Goal: Task Accomplishment & Management: Manage account settings

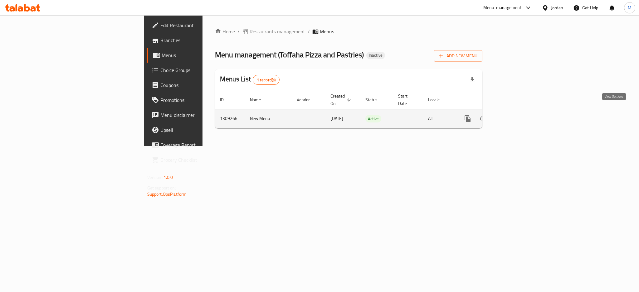
click at [520, 112] on link "enhanced table" at bounding box center [512, 118] width 15 height 15
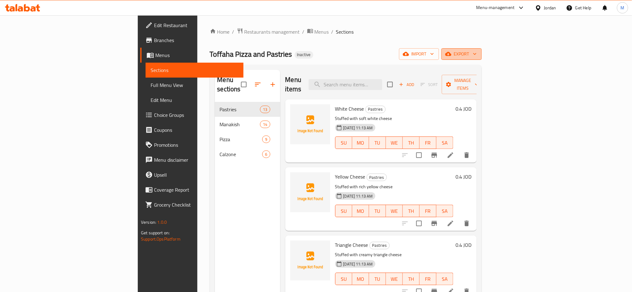
click at [477, 56] on span "export" at bounding box center [462, 54] width 30 height 8
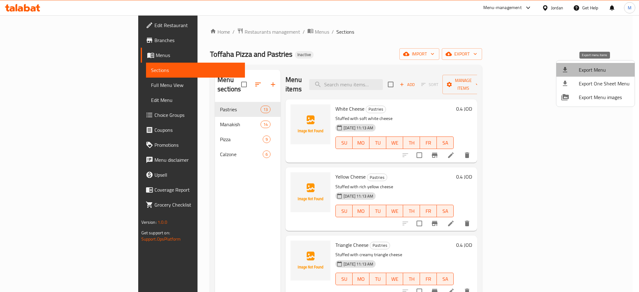
click at [602, 64] on li "Export Menu" at bounding box center [595, 70] width 78 height 14
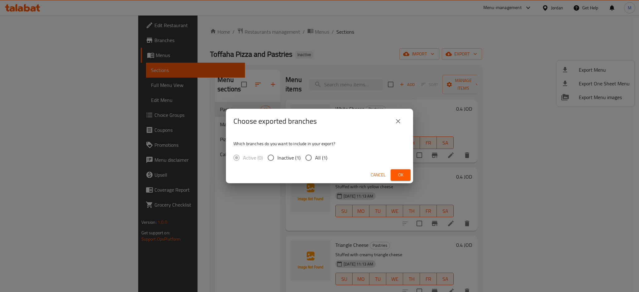
click at [317, 160] on span "All (1)" at bounding box center [321, 157] width 12 height 7
click at [315, 160] on input "All (1)" at bounding box center [308, 157] width 13 height 13
radio input "true"
click at [407, 176] on button "Ok" at bounding box center [400, 175] width 20 height 12
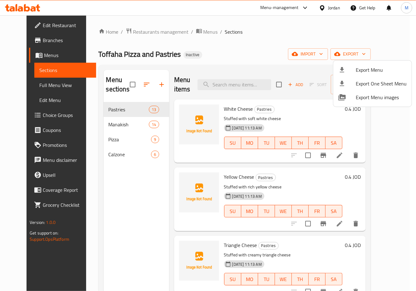
click at [265, 47] on div at bounding box center [208, 145] width 416 height 291
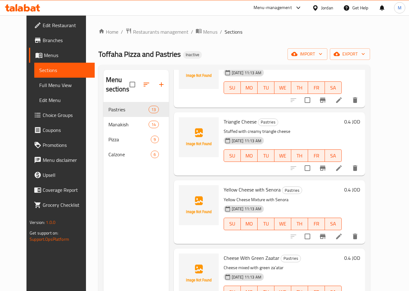
scroll to position [125, 0]
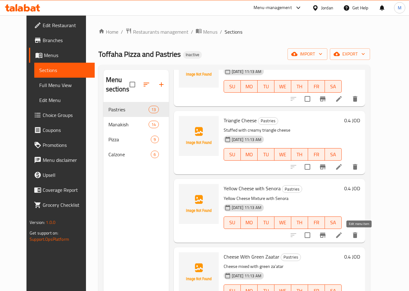
click at [343, 238] on icon at bounding box center [339, 234] width 7 height 7
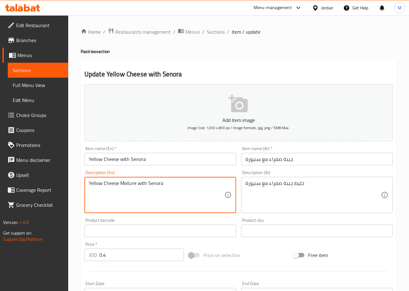
click at [122, 180] on textarea "Yellow Cheese Mixture with Senora" at bounding box center [157, 195] width 136 height 30
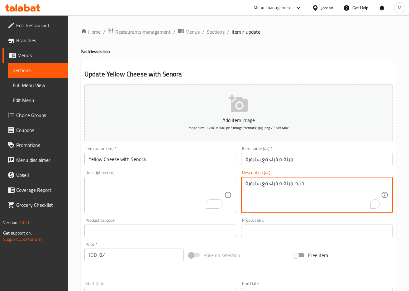
click at [293, 185] on textarea "خليط جبنة صفراء مع سنيورة" at bounding box center [314, 195] width 136 height 30
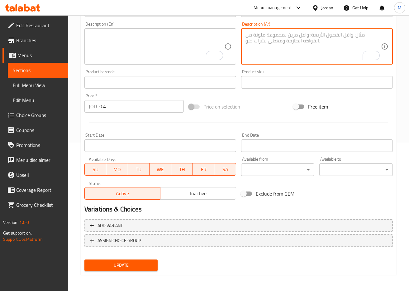
click at [128, 263] on span "Update" at bounding box center [122, 265] width 64 height 8
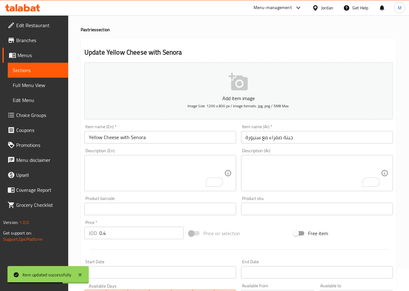
scroll to position [0, 0]
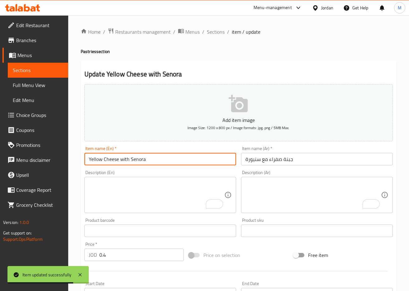
drag, startPoint x: 161, startPoint y: 162, endPoint x: 9, endPoint y: 162, distance: 152.2
click at [9, 162] on div "Edit Restaurant Branches Menus Sections Full Menu View Edit Menu Choice Groups …" at bounding box center [204, 227] width 409 height 425
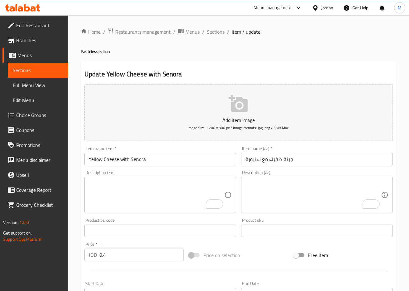
drag, startPoint x: 157, startPoint y: 48, endPoint x: 156, endPoint y: 56, distance: 8.9
click at [157, 48] on div "Home / Restaurants management / Menus / Sections / item / update Pastries secti…" at bounding box center [239, 228] width 316 height 400
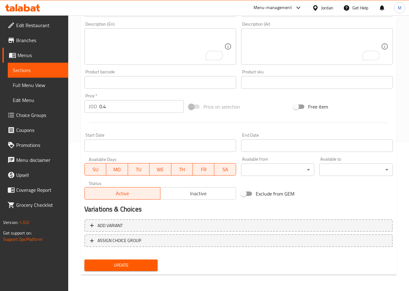
click at [141, 267] on span "Update" at bounding box center [122, 265] width 64 height 8
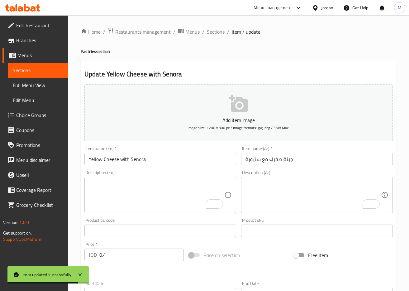
click at [218, 34] on span "Sections" at bounding box center [216, 31] width 18 height 7
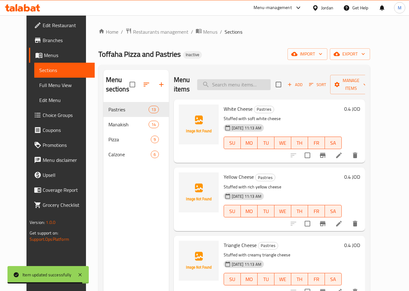
click at [261, 80] on input "search" at bounding box center [234, 84] width 74 height 11
paste input "Cheese With Green Zaatar"
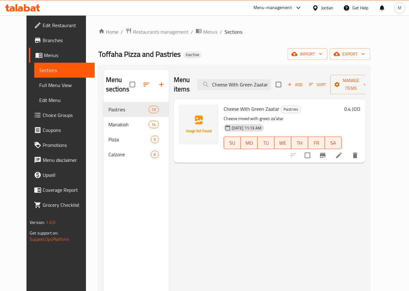
type input "Cheese With Green Zaatar"
click at [343, 157] on icon at bounding box center [339, 155] width 7 height 7
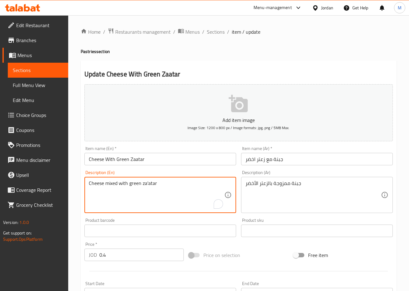
drag, startPoint x: 176, startPoint y: 186, endPoint x: 32, endPoint y: 186, distance: 144.1
paste textarea "Pastry dough, cheese, thyme, olive oil"
type textarea "Pastry dough, cheese, thyme, olive oil"
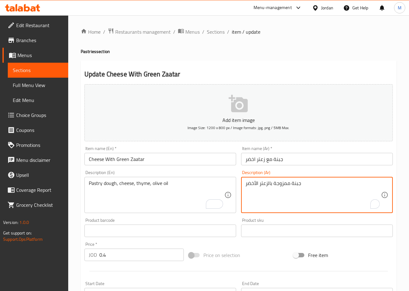
drag, startPoint x: 311, startPoint y: 188, endPoint x: 226, endPoint y: 188, distance: 84.8
paste textarea "جينة فطائر، جبنة، زعتر، زيت زيتون"
click at [294, 182] on textarea "عجينة فطائر، جبنة، زعتر، زيت زيتون" at bounding box center [314, 195] width 136 height 30
click at [294, 183] on textarea "عجينة فطائر، جبنة، زعتر، زيت زيتون" at bounding box center [314, 195] width 136 height 30
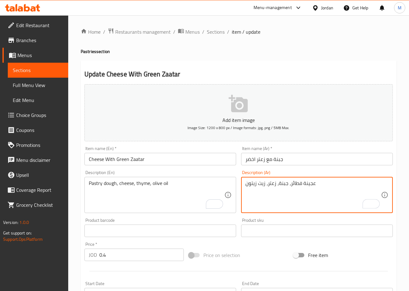
click at [294, 183] on textarea "عجينة فطائر، جبنة، زعتر، زيت زيتون" at bounding box center [314, 195] width 136 height 30
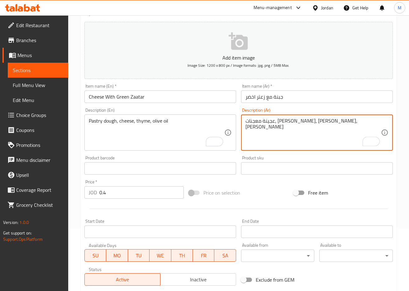
scroll to position [148, 0]
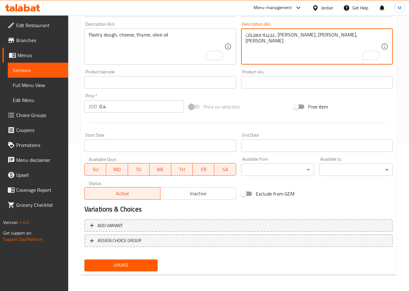
type textarea "عجينة معجنات، جبنة، زعتر، زيت زيتون"
click at [125, 267] on span "Update" at bounding box center [122, 265] width 64 height 8
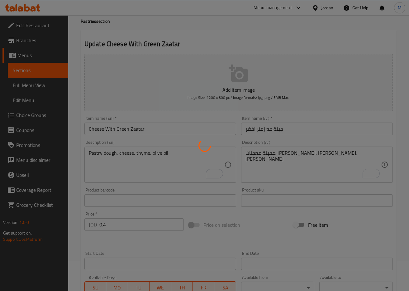
scroll to position [24, 0]
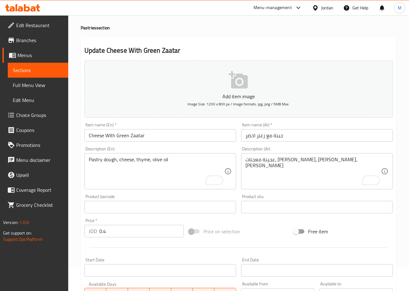
click at [78, 134] on div "Home / Restaurants management / Menus / Sections / item / update Pastries secti…" at bounding box center [238, 204] width 341 height 425
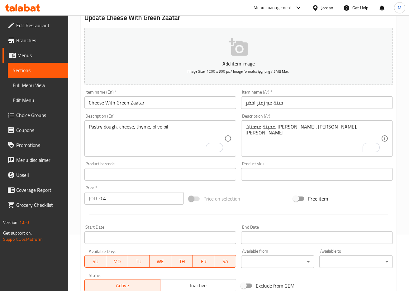
scroll to position [148, 0]
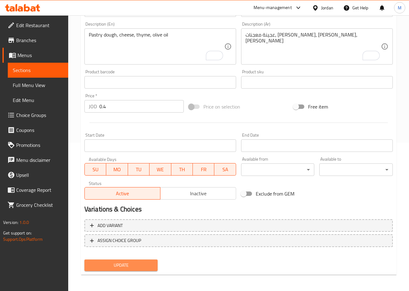
click at [133, 266] on span "Update" at bounding box center [122, 265] width 64 height 8
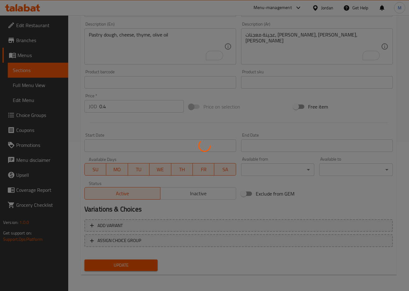
scroll to position [0, 0]
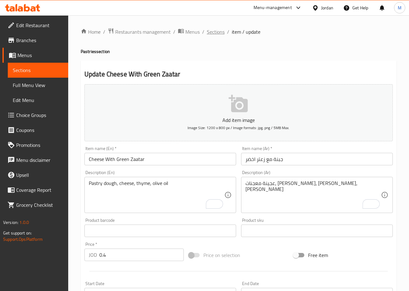
click at [214, 32] on span "Sections" at bounding box center [216, 31] width 18 height 7
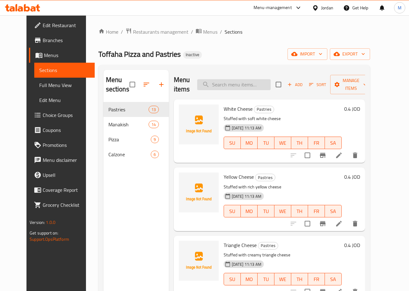
click at [242, 83] on input "search" at bounding box center [234, 84] width 74 height 11
paste input "Zaatar with Olive Oil"
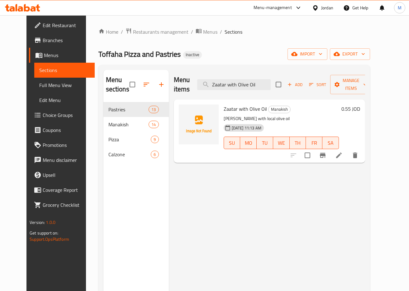
type input "Zaatar with Olive Oil"
click at [348, 159] on li at bounding box center [339, 155] width 17 height 11
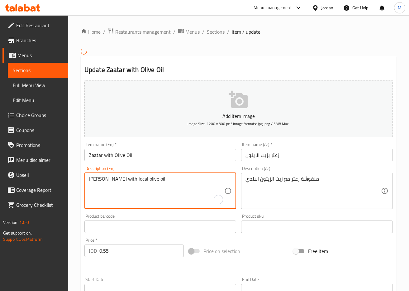
click at [141, 183] on textarea "Zaatar Manakish with local olive oil" at bounding box center [157, 191] width 136 height 30
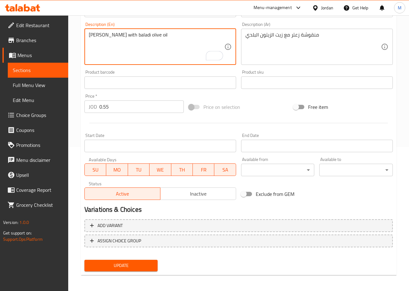
type textarea "[PERSON_NAME] with baladi olive oil"
click at [117, 267] on span "Update" at bounding box center [122, 266] width 64 height 8
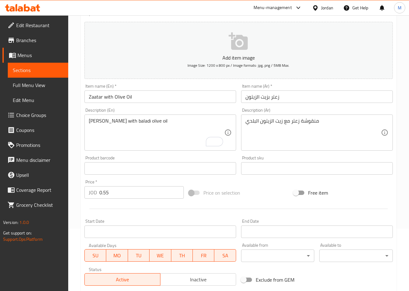
scroll to position [148, 0]
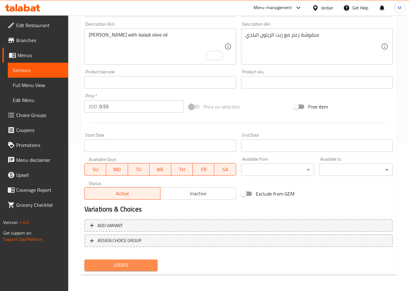
click at [138, 267] on span "Update" at bounding box center [122, 265] width 64 height 8
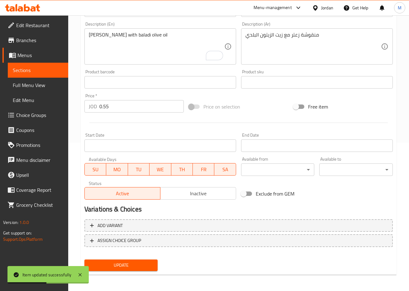
scroll to position [0, 0]
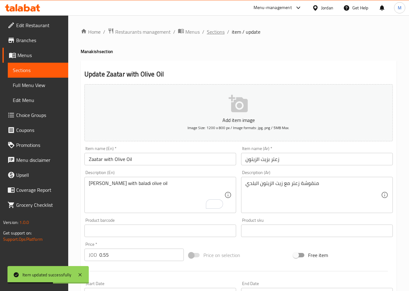
click at [211, 35] on span "Sections" at bounding box center [216, 31] width 18 height 7
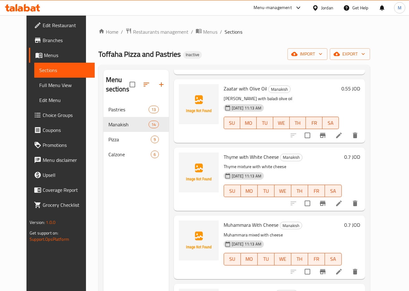
scroll to position [83, 0]
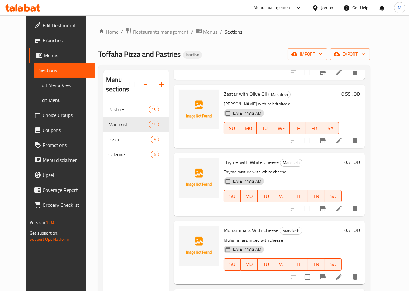
click at [343, 206] on icon at bounding box center [339, 208] width 7 height 7
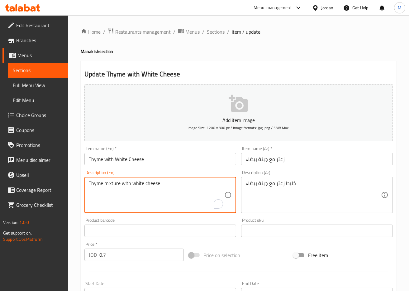
click at [113, 182] on textarea "Thyme mixture with white cheese" at bounding box center [157, 195] width 136 height 30
paste textarea "Crumbled white cheese sprinkled with dried thym"
type textarea "Crumbled white cheese sprinkled with dried thyme"
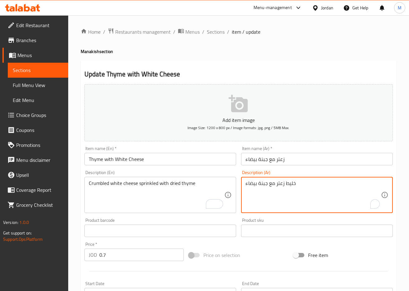
drag, startPoint x: 220, startPoint y: 189, endPoint x: 175, endPoint y: 189, distance: 44.3
paste textarea "بنة بيضاء متفتتة ومرشوشة بالزعتر المجفف"
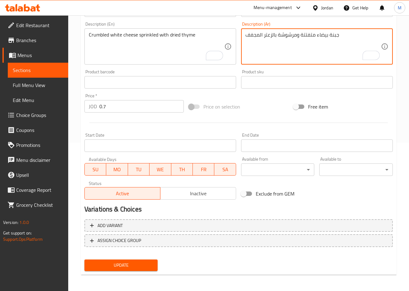
type textarea "جبنة بيضاء متفتتة ومرشوشة بالزعتر المجفف"
click at [133, 261] on span "Update" at bounding box center [122, 265] width 64 height 8
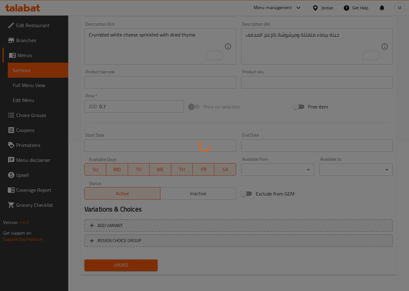
scroll to position [24, 0]
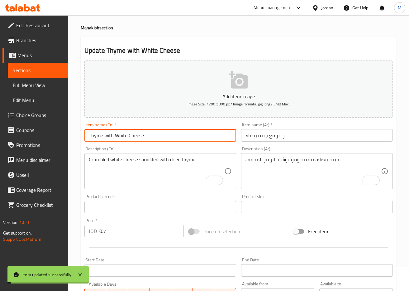
drag, startPoint x: 150, startPoint y: 136, endPoint x: 36, endPoint y: 141, distance: 113.9
click at [36, 141] on div "Edit Restaurant Branches Menus Sections Full Menu View Edit Menu Choice Groups …" at bounding box center [204, 204] width 409 height 425
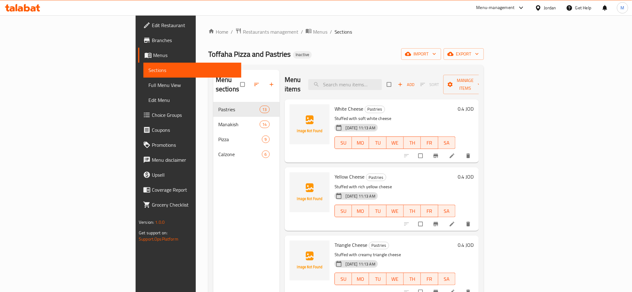
click at [148, 84] on span "Full Menu View" at bounding box center [192, 84] width 88 height 7
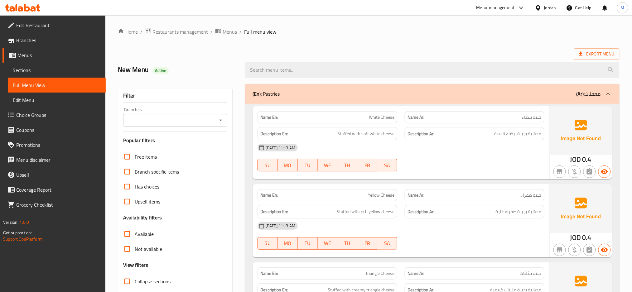
scroll to position [125, 0]
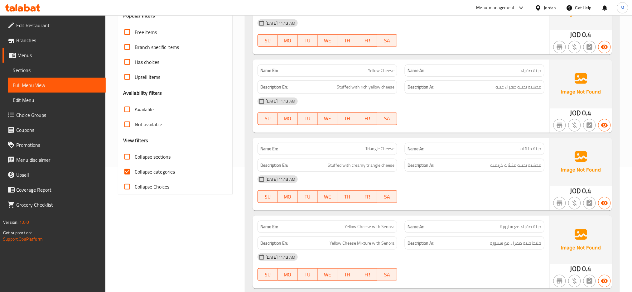
click at [156, 172] on span "Collapse categories" at bounding box center [155, 171] width 40 height 7
click at [135, 172] on input "Collapse categories" at bounding box center [127, 171] width 15 height 15
checkbox input "false"
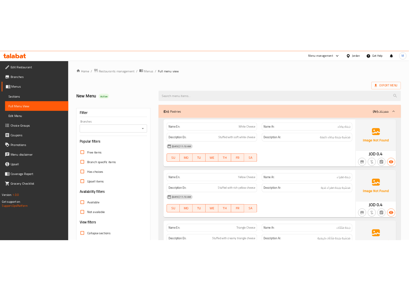
scroll to position [0, 0]
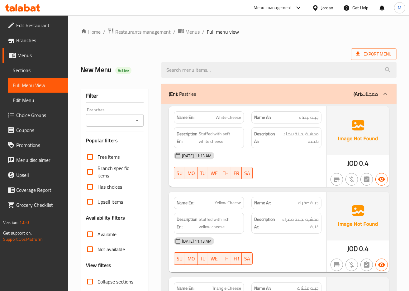
drag, startPoint x: 301, startPoint y: 170, endPoint x: 254, endPoint y: 105, distance: 80.5
click at [301, 170] on div "02-09-2025 11:13 AM SU MO TU WE TH FR SA" at bounding box center [247, 165] width 155 height 35
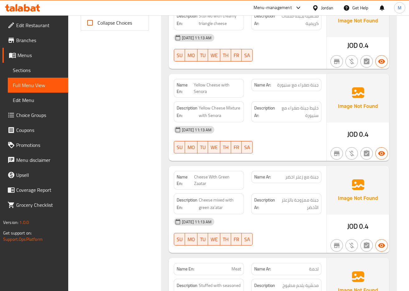
scroll to position [291, 0]
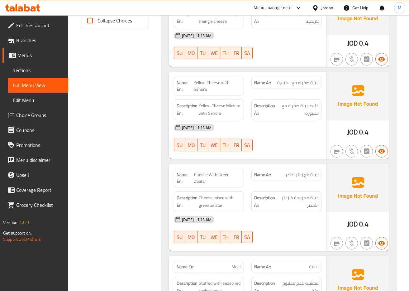
click at [211, 84] on span "Yellow Cheese with Senora" at bounding box center [217, 86] width 47 height 13
copy span "Yellow Cheese with Senora"
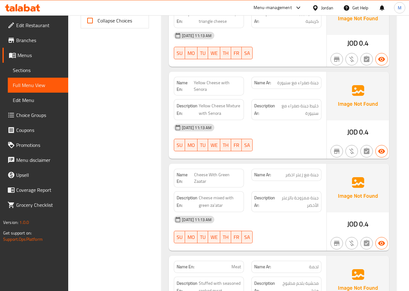
click at [215, 175] on span "Cheese With Green Zaatar" at bounding box center [217, 178] width 47 height 13
copy span "Cheese With Green Zaatar"
click at [207, 180] on span "Cheese With Green Zaatar" at bounding box center [217, 178] width 47 height 13
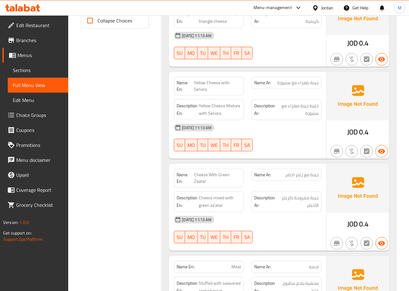
click at [205, 176] on span "Cheese With Green Zaatar" at bounding box center [217, 178] width 47 height 13
copy span "Cheese With Green Zaatar"
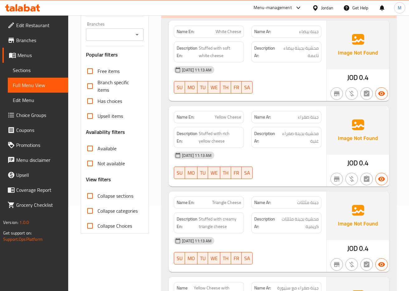
scroll to position [83, 0]
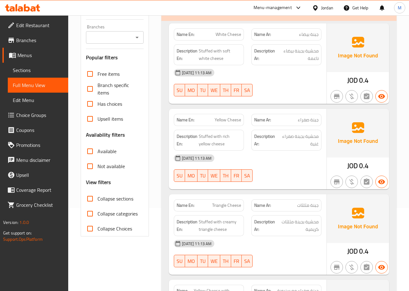
click at [231, 118] on span "Yellow Cheese" at bounding box center [228, 120] width 27 height 7
copy span "Yellow Cheese"
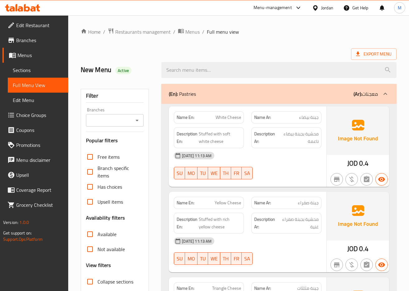
scroll to position [41, 0]
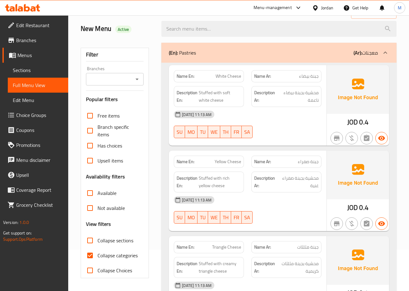
click at [104, 252] on span "Collapse categories" at bounding box center [118, 255] width 40 height 7
click at [98, 252] on input "Collapse categories" at bounding box center [90, 255] width 15 height 15
checkbox input "false"
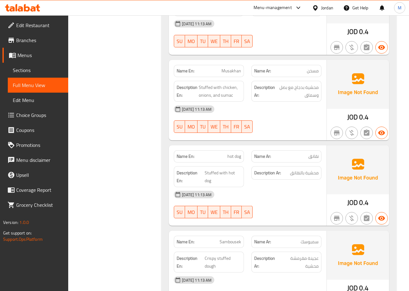
scroll to position [582, 0]
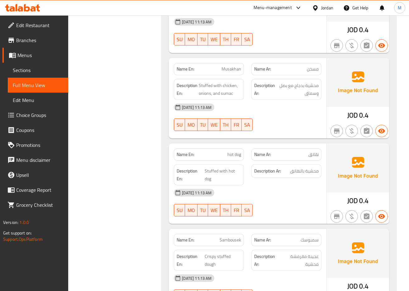
click at [234, 151] on span "hot dog" at bounding box center [235, 154] width 14 height 7
copy span "hot dog"
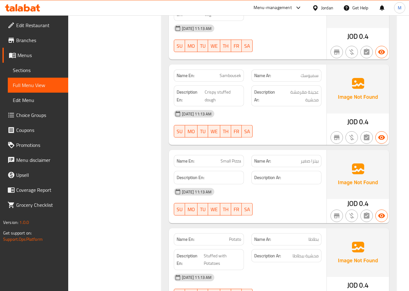
scroll to position [748, 0]
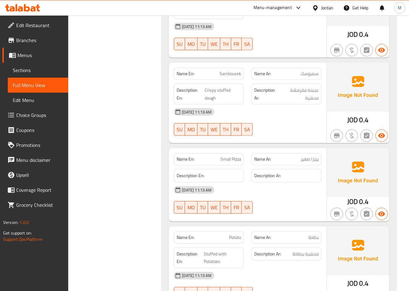
click at [236, 156] on span "Small Pizza" at bounding box center [231, 159] width 21 height 7
copy span "Small Pizza"
click at [228, 156] on span "Small Pizza" at bounding box center [231, 159] width 21 height 7
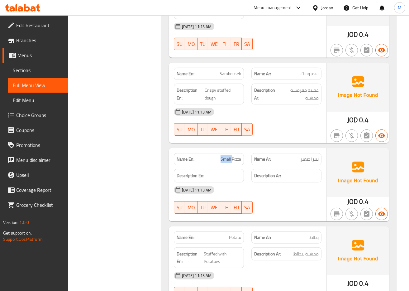
click at [228, 156] on span "Small Pizza" at bounding box center [231, 159] width 21 height 7
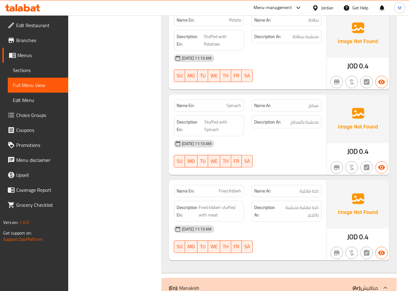
scroll to position [997, 0]
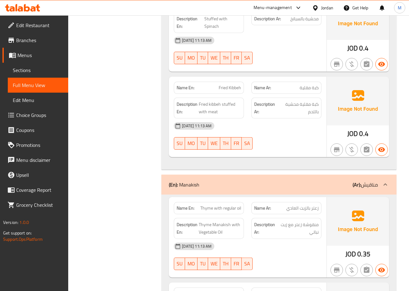
scroll to position [1081, 0]
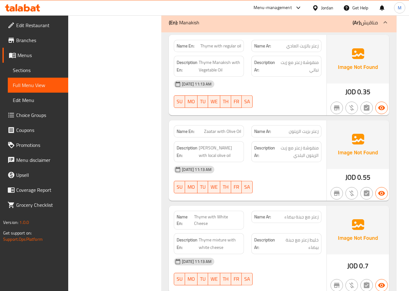
scroll to position [1247, 0]
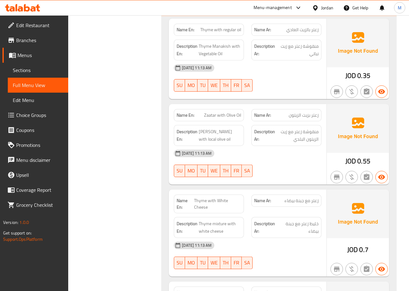
copy span "Zaatar with Olive Oil"
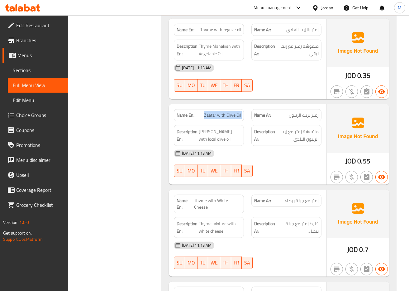
copy span "Zaatar with Olive Oil"
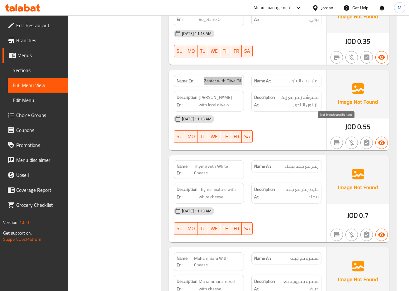
scroll to position [1289, 0]
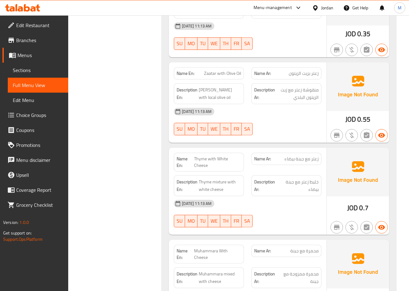
copy span "Thyme with White Cheese"
drag, startPoint x: 86, startPoint y: 148, endPoint x: 118, endPoint y: 116, distance: 45.0
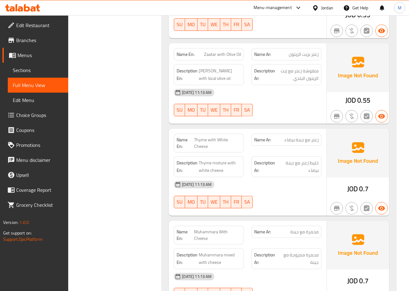
scroll to position [1372, 0]
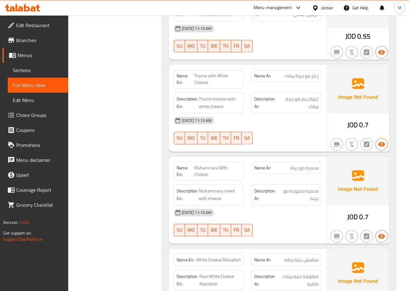
copy span "Muhammara With Cheese"
drag, startPoint x: 125, startPoint y: 134, endPoint x: 139, endPoint y: 111, distance: 26.6
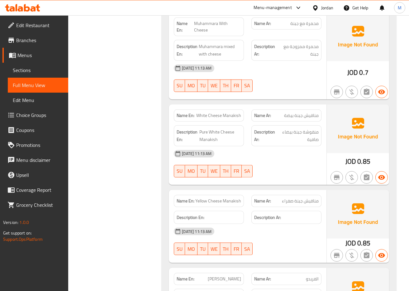
scroll to position [1580, 0]
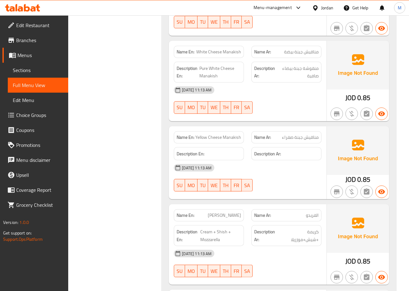
copy span "Yellow Cheese Manakish"
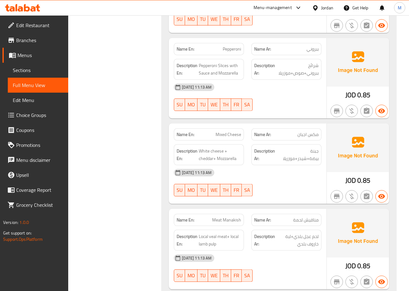
scroll to position [2245, 0]
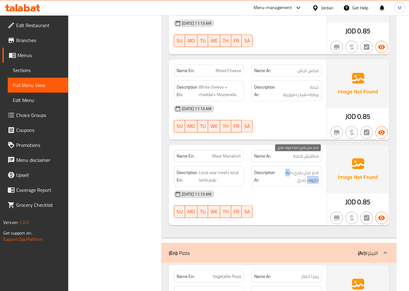
drag, startPoint x: 290, startPoint y: 160, endPoint x: 309, endPoint y: 169, distance: 20.8
click at [309, 169] on span "لحم عجل بلدي+لبة خاروف بلدي" at bounding box center [298, 176] width 42 height 15
copy span "بة خاروف"
click at [232, 153] on span "Meat Manakish" at bounding box center [226, 156] width 29 height 7
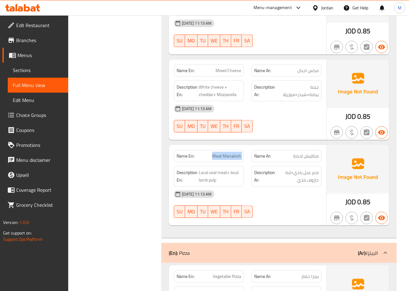
click at [232, 153] on span "Meat Manakish" at bounding box center [226, 156] width 29 height 7
copy span "Meat Manakish"
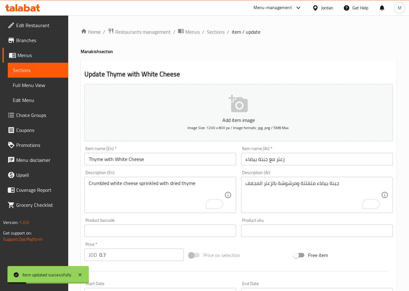
scroll to position [24, 0]
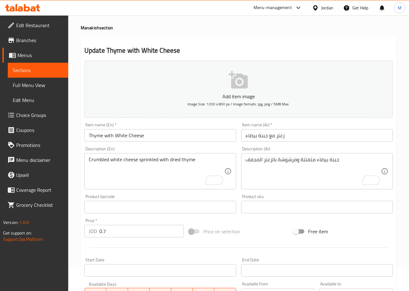
click at [71, 182] on div "Home / Restaurants management / Menus / Sections / item / update Manakish secti…" at bounding box center [238, 204] width 341 height 425
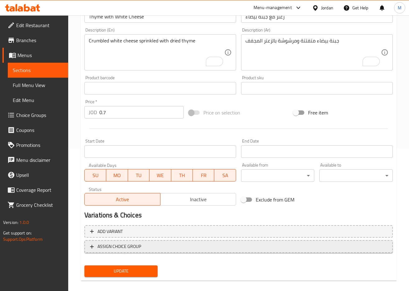
scroll to position [148, 0]
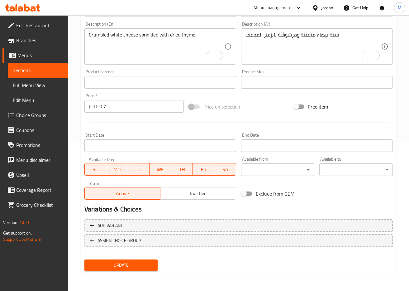
click at [115, 263] on span "Update" at bounding box center [122, 265] width 64 height 8
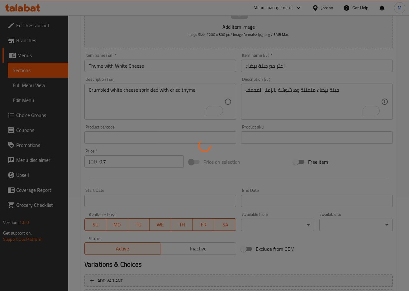
scroll to position [0, 0]
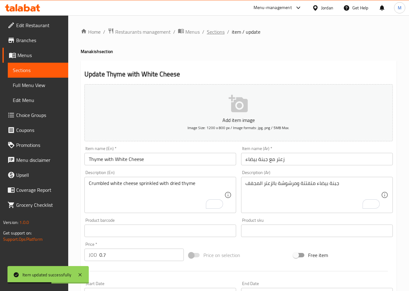
click at [212, 29] on span "Sections" at bounding box center [216, 31] width 18 height 7
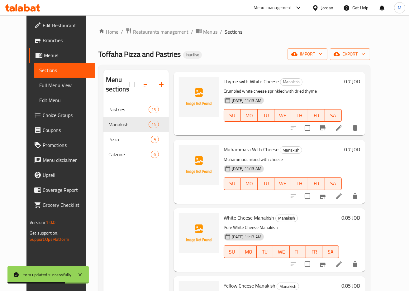
scroll to position [166, 0]
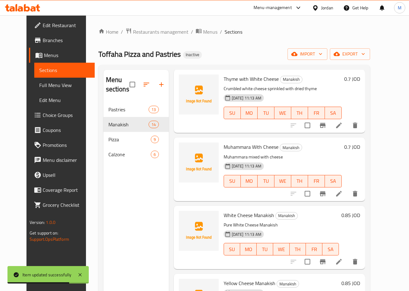
click at [343, 191] on icon at bounding box center [339, 193] width 7 height 7
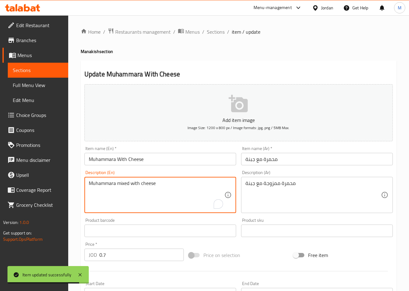
drag, startPoint x: 163, startPoint y: 184, endPoint x: 57, endPoint y: 179, distance: 105.6
paste textarea "Flatbread Manoucheh topped with muhammara and"
type textarea "Flatbread Manoucheh topped with muhammara and cheese"
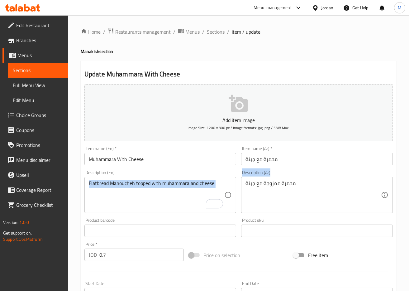
drag, startPoint x: 248, startPoint y: 190, endPoint x: 190, endPoint y: 189, distance: 58.0
click at [190, 189] on div "Add item image Image Size: 1200 x 800 px / Image formats: jpg, png / 5MB Max. I…" at bounding box center [239, 216] width 314 height 269
click at [285, 179] on div "محمرة ممزوجة مع جبنة Description (Ar)" at bounding box center [317, 195] width 152 height 36
click at [284, 179] on div "محمرة ممزوجة مع جبنة Description (Ar)" at bounding box center [317, 195] width 152 height 36
click at [283, 180] on div "محمرة ممزوجة مع جبنة Description (Ar)" at bounding box center [317, 195] width 152 height 36
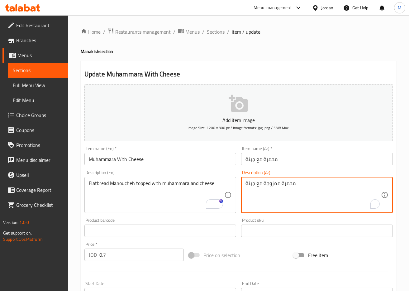
click at [273, 189] on textarea "محمرة ممزوجة مع جبنة" at bounding box center [314, 195] width 136 height 30
paste textarea "نقوشة خبز مسطح مع محمرة و"
click at [274, 185] on textarea "منقوشة خبز مسطح مع محمرة و جبنة" at bounding box center [314, 195] width 136 height 30
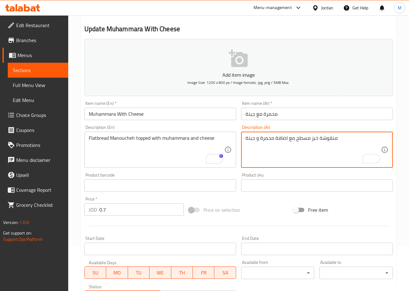
scroll to position [125, 0]
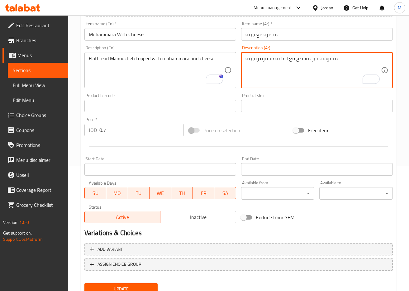
click at [148, 285] on span "Update" at bounding box center [122, 289] width 64 height 8
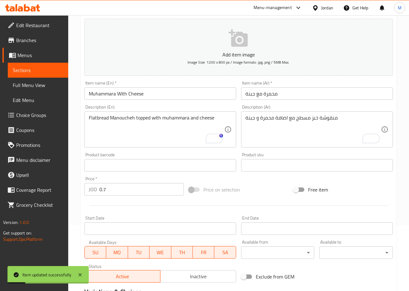
scroll to position [83, 0]
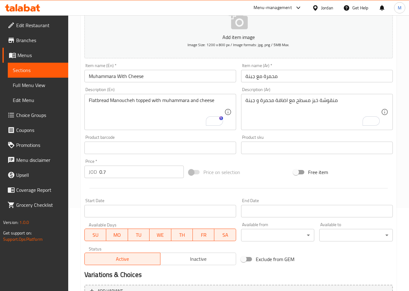
click at [74, 136] on div "Home / Restaurants management / Menus / Sections / item / update Manakish secti…" at bounding box center [238, 144] width 341 height 425
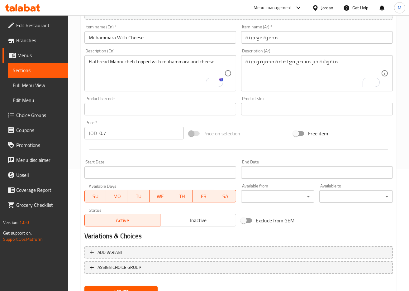
scroll to position [125, 0]
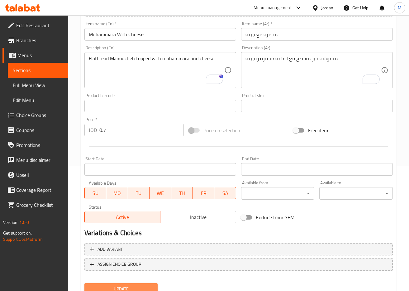
click at [126, 285] on span "Update" at bounding box center [122, 289] width 64 height 8
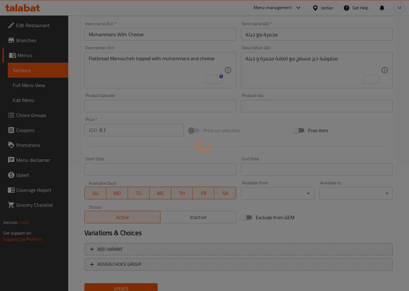
click at [134, 57] on div at bounding box center [204, 145] width 409 height 291
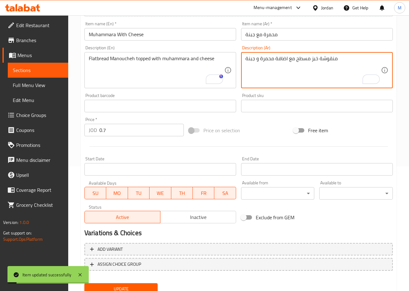
click at [261, 58] on textarea "منقوشة خبز مسطح مع اضافة محمرة و جبنة" at bounding box center [314, 71] width 136 height 30
paste textarea "طاة بالمحمرة والجبن"
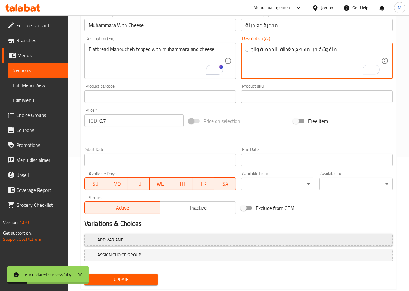
scroll to position [148, 0]
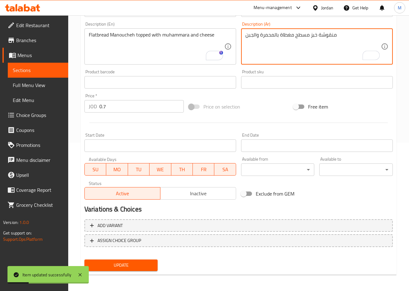
type textarea "منقوشة خبز مسطح مغطاة بالمحمرة والجبن"
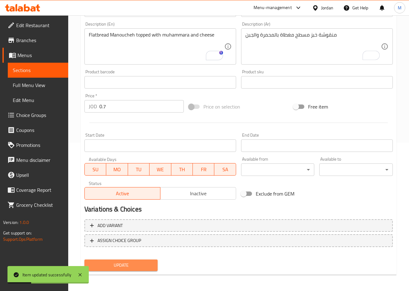
click at [142, 261] on span "Update" at bounding box center [122, 265] width 64 height 8
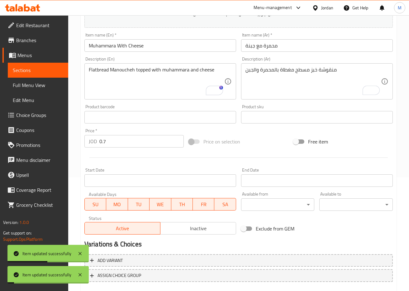
scroll to position [0, 0]
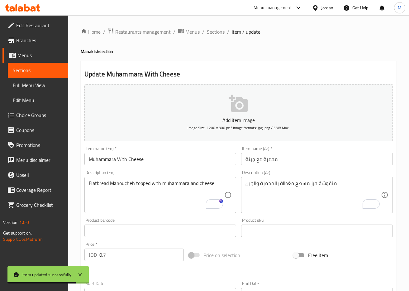
click at [216, 29] on span "Sections" at bounding box center [216, 31] width 18 height 7
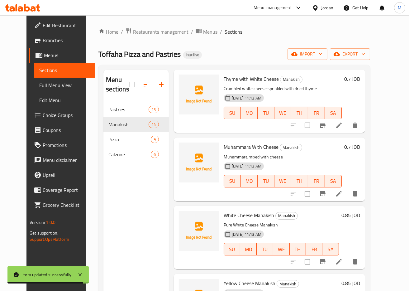
scroll to position [291, 0]
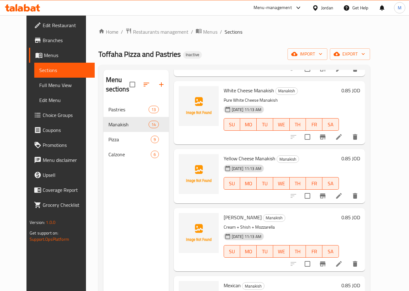
click at [343, 197] on icon at bounding box center [339, 195] width 7 height 7
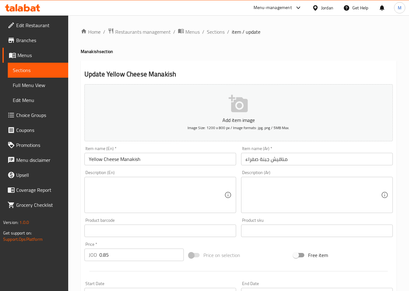
click at [165, 186] on textarea at bounding box center [157, 195] width 136 height 30
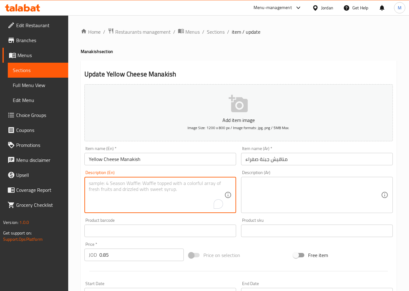
paste textarea "A traditional Middle Eastern flatbread topped with yellow cheese."
type textarea "A traditional Middle Eastern flatbread topped with yellow cheese."
click at [293, 191] on textarea at bounding box center [314, 195] width 136 height 30
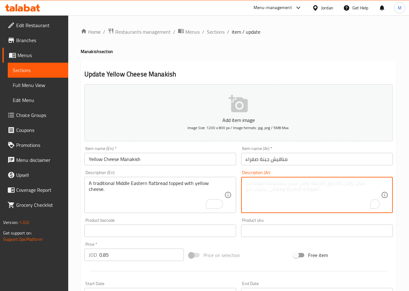
paste textarea "خبز شرق أوسطي تقليدي مغطى بالجبن الأصفر."
click at [334, 184] on textarea "خبز شرق أوسطي تقليدي مغطى بالجبن الأصفر." at bounding box center [314, 195] width 136 height 30
type textarea "خبز شرق أوسطي تقليدي مغطى بالجبن الأصفر."
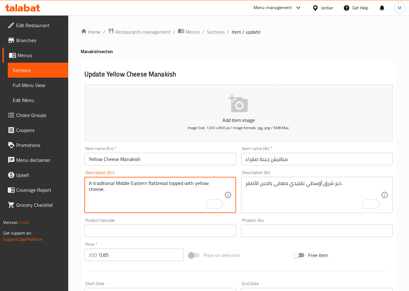
click at [188, 187] on textarea "A traditional Middle Eastern flatbread topped with yellow cheese." at bounding box center [157, 195] width 136 height 30
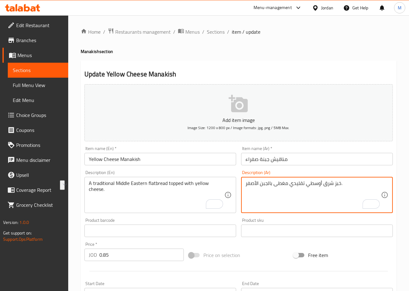
drag, startPoint x: 349, startPoint y: 182, endPoint x: 213, endPoint y: 182, distance: 136.3
paste textarea "مسطح تقليدي من [GEOGRAPHIC_DATA]"
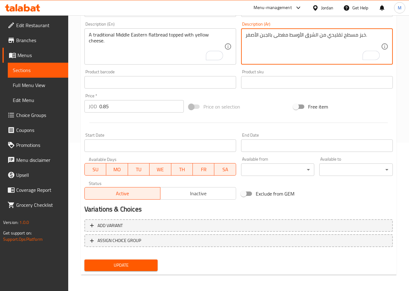
type textarea "خبز مسطح تقليدي من الشرق الأوسط مغطى بالجبن الأصفر."
click at [130, 263] on span "Update" at bounding box center [122, 265] width 64 height 8
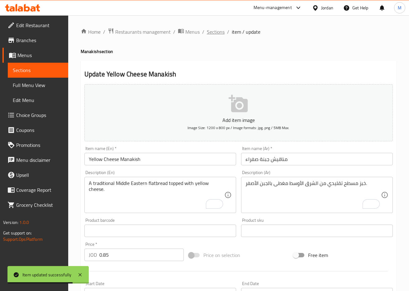
click at [212, 32] on span "Sections" at bounding box center [216, 31] width 18 height 7
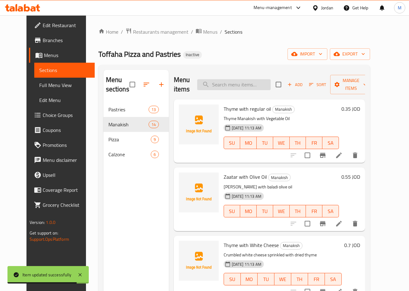
click at [247, 86] on input "search" at bounding box center [234, 84] width 74 height 11
paste input "Meat Manakish"
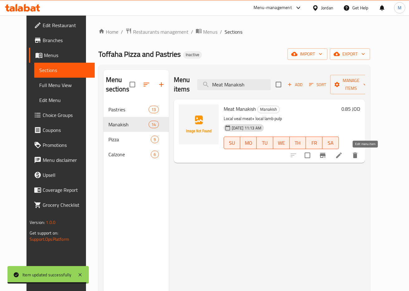
type input "Meat Manakish"
click at [342, 157] on icon at bounding box center [339, 155] width 6 height 6
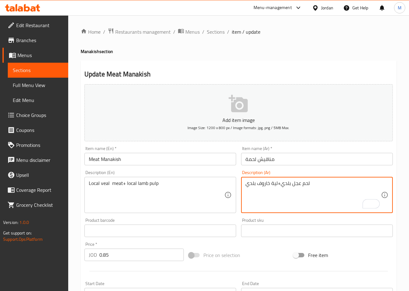
type textarea "لحم عجل بلدي+لية خاروف بلدي"
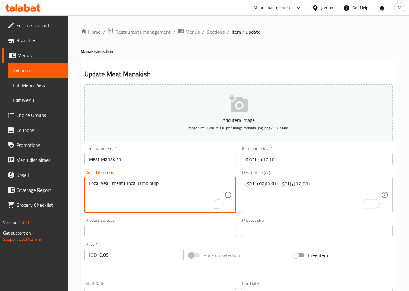
click at [130, 184] on textarea "Local veal meat+ local lamb pulp" at bounding box center [157, 195] width 136 height 30
click at [156, 185] on textarea "Local veal meat+ baladi lamb pulp" at bounding box center [157, 195] width 136 height 30
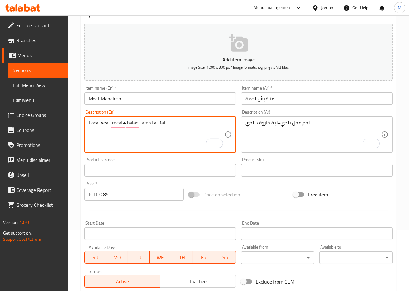
scroll to position [148, 0]
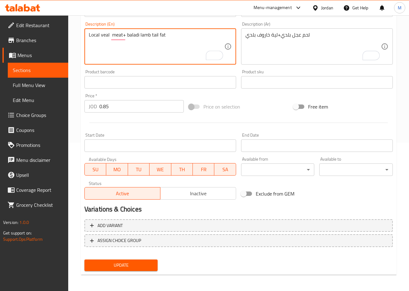
click at [134, 268] on button "Update" at bounding box center [122, 265] width 74 height 12
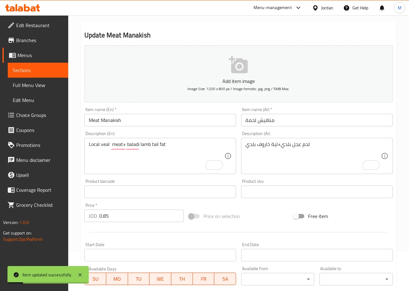
scroll to position [24, 0]
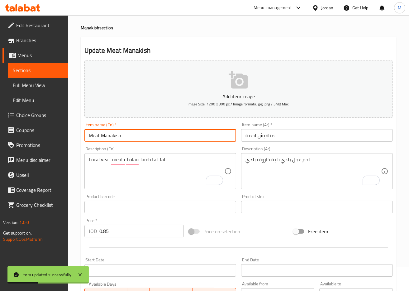
drag, startPoint x: 127, startPoint y: 137, endPoint x: 53, endPoint y: 137, distance: 73.9
click at [53, 137] on div "Edit Restaurant Branches Menus Sections Full Menu View Edit Menu Choice Groups …" at bounding box center [204, 204] width 409 height 425
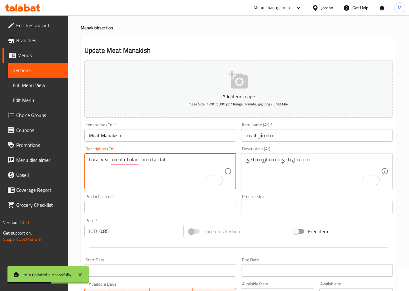
click at [146, 157] on textarea "Local veal meat+ baladi lamb tail fat" at bounding box center [157, 172] width 136 height 30
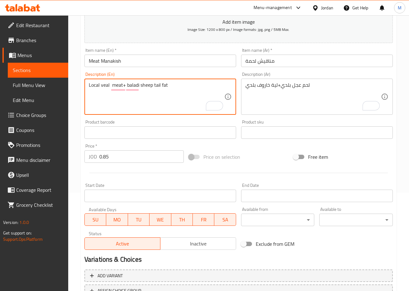
scroll to position [148, 0]
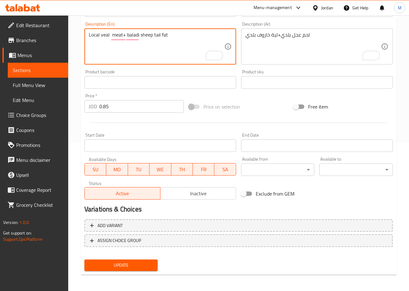
click at [128, 269] on button "Update" at bounding box center [122, 265] width 74 height 12
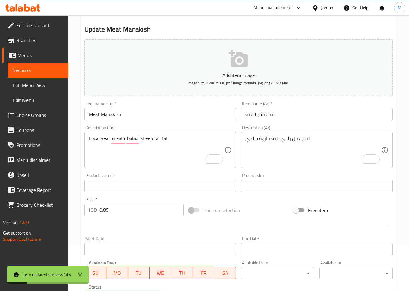
scroll to position [0, 0]
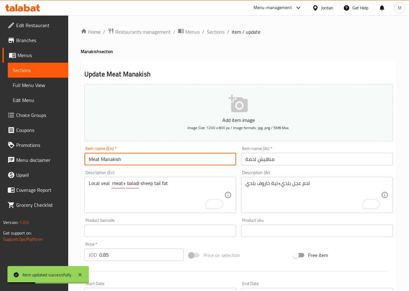
drag, startPoint x: 127, startPoint y: 159, endPoint x: 50, endPoint y: 159, distance: 77.0
click at [50, 159] on div "Edit Restaurant Branches Menus Sections Full Menu View Edit Menu Choice Groups …" at bounding box center [204, 227] width 409 height 425
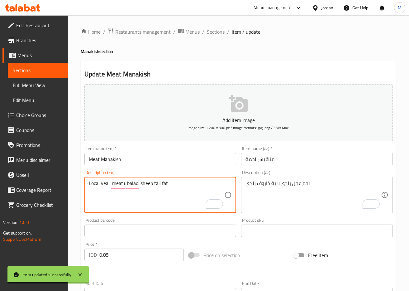
click at [90, 180] on textarea "Local veal meat+ baladi sheep tail fat" at bounding box center [157, 195] width 136 height 30
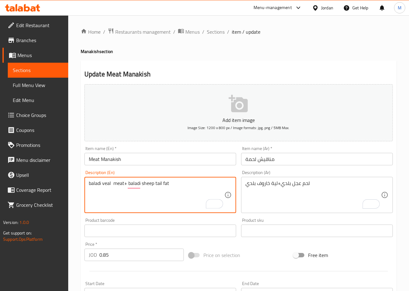
click at [113, 185] on textarea "baladi veal meat+ baladi sheep tail fat" at bounding box center [157, 195] width 136 height 30
click at [124, 184] on textarea "baladi veal meat+ baladi sheep tail fat" at bounding box center [157, 195] width 136 height 30
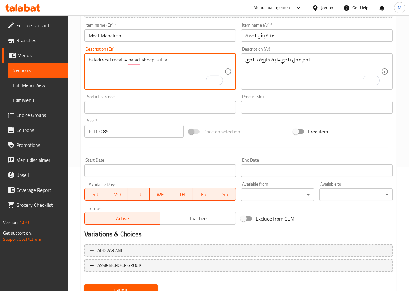
scroll to position [125, 0]
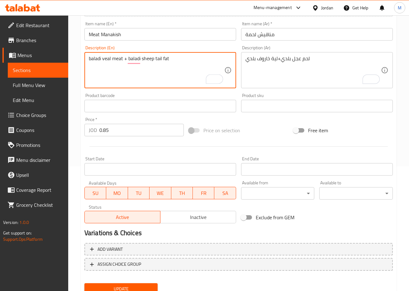
type textarea "baladi veal meat + baladi sheep tail fat"
click at [132, 285] on span "Update" at bounding box center [122, 289] width 64 height 8
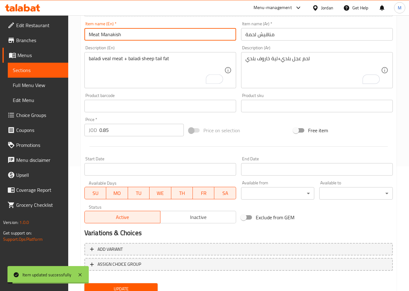
drag, startPoint x: 126, startPoint y: 34, endPoint x: 47, endPoint y: 34, distance: 78.6
click at [47, 34] on div "Edit Restaurant Branches Menus Sections Full Menu View Edit Menu Choice Groups …" at bounding box center [204, 103] width 409 height 425
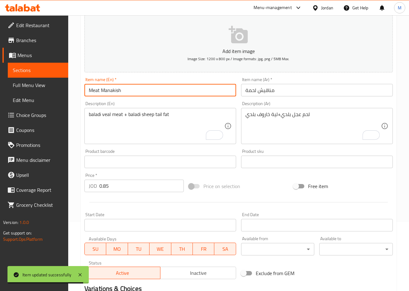
scroll to position [0, 0]
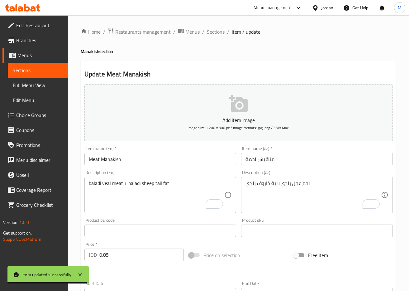
click at [211, 31] on span "Sections" at bounding box center [216, 31] width 18 height 7
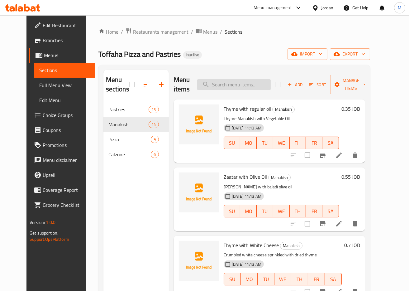
click at [253, 82] on input "search" at bounding box center [234, 84] width 74 height 11
paste input "Vegetable Pizza"
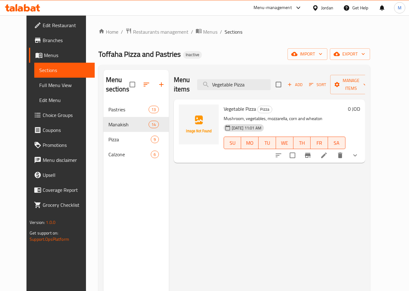
type input "Vegetable Pizza"
click at [328, 159] on icon at bounding box center [324, 155] width 7 height 7
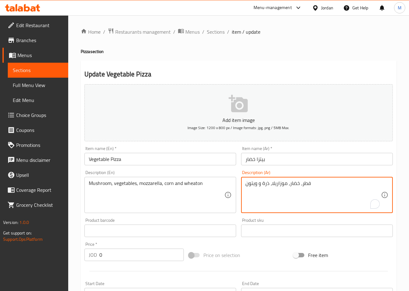
drag, startPoint x: 260, startPoint y: 185, endPoint x: 255, endPoint y: 185, distance: 5.6
type textarea "فطر، خضار، موزاريلا، ذرة ، زيتون"
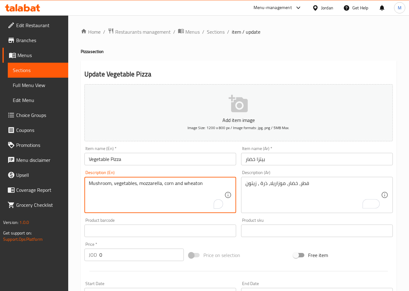
click at [193, 184] on textarea "Mushroom, vegetables, mozzarella, corn and wheaton" at bounding box center [157, 195] width 136 height 30
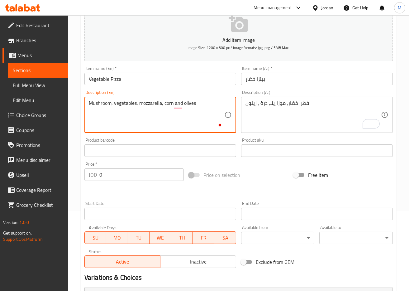
scroll to position [166, 0]
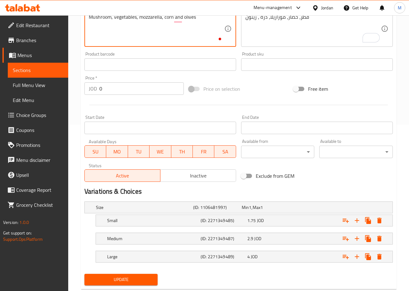
type textarea "Mushroom, vegetables, mozzarella, corn and olives"
click at [136, 274] on button "Update" at bounding box center [122, 280] width 74 height 12
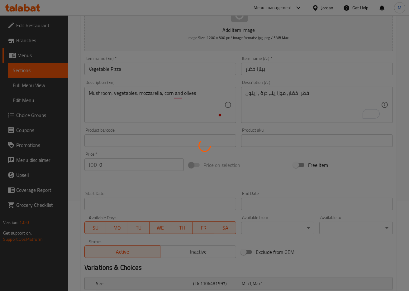
scroll to position [83, 0]
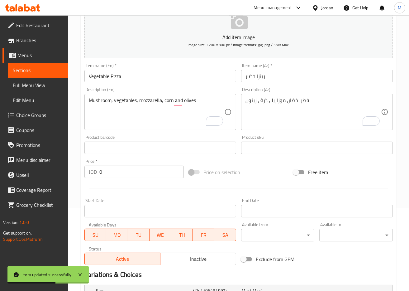
click at [31, 111] on span "Choice Groups" at bounding box center [39, 114] width 47 height 7
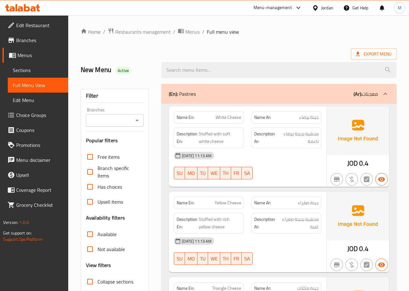
click at [187, 2] on div "Menu-management Jordan Get Help M" at bounding box center [204, 7] width 409 height 15
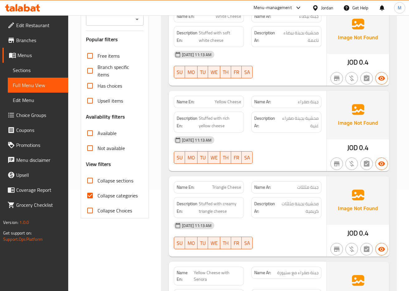
scroll to position [125, 0]
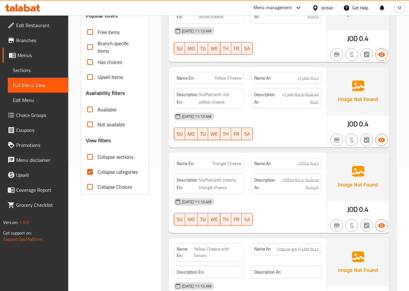
click at [100, 169] on span "Collapse categories" at bounding box center [118, 171] width 40 height 7
click at [98, 169] on input "Collapse categories" at bounding box center [90, 171] width 15 height 15
checkbox input "false"
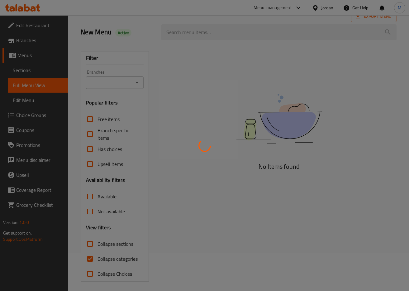
scroll to position [41, 0]
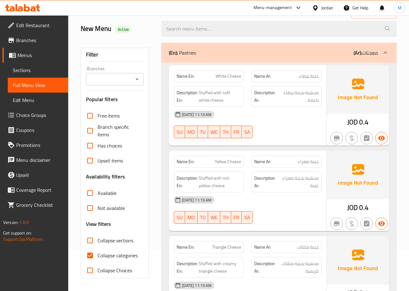
click at [90, 254] on input "Collapse categories" at bounding box center [90, 255] width 15 height 15
checkbox input "false"
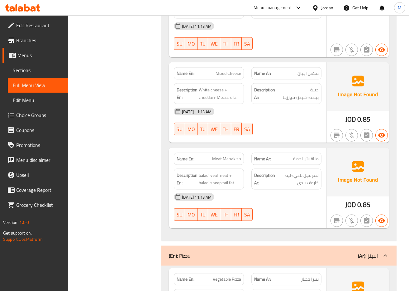
click at [298, 172] on span "لحم عجل بلدي+لية خاروف بلدي" at bounding box center [298, 179] width 42 height 15
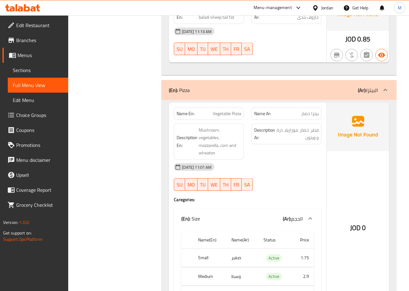
scroll to position [2453, 0]
drag, startPoint x: 302, startPoint y: 125, endPoint x: 316, endPoint y: 127, distance: 13.8
click at [316, 127] on span "فطر، خضار، موزاريلا، ذرة و ويتون" at bounding box center [298, 133] width 42 height 15
copy span "ويتون"
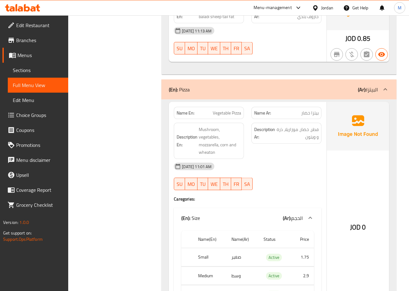
copy span "Vegetable Pizza"
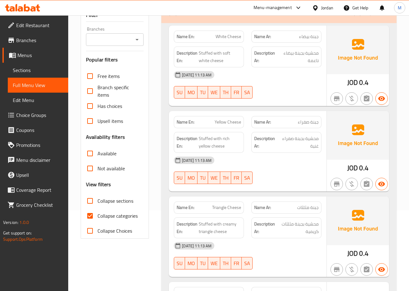
scroll to position [83, 0]
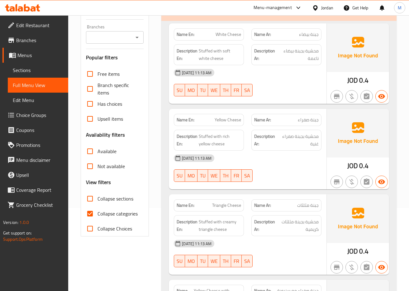
click at [98, 216] on span "Collapse categories" at bounding box center [118, 213] width 40 height 7
click at [98, 216] on input "Collapse categories" at bounding box center [90, 213] width 15 height 15
checkbox input "false"
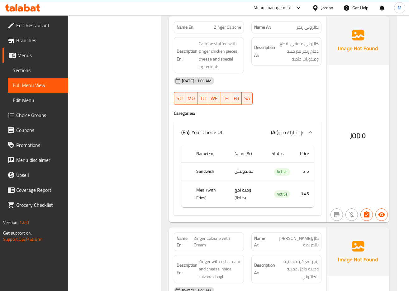
scroll to position [4491, 0]
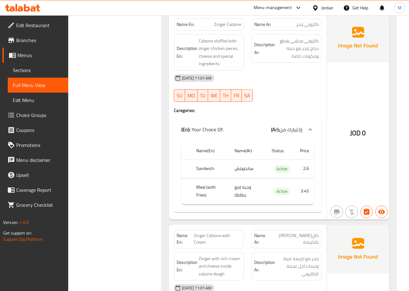
drag, startPoint x: 285, startPoint y: 80, endPoint x: 257, endPoint y: 59, distance: 35.0
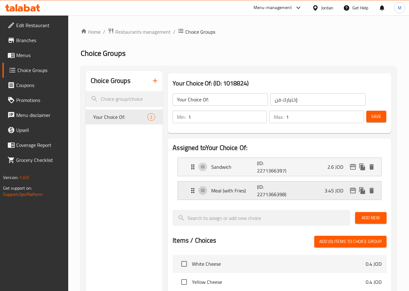
click at [243, 194] on p "Meal (with Fries)" at bounding box center [234, 190] width 46 height 7
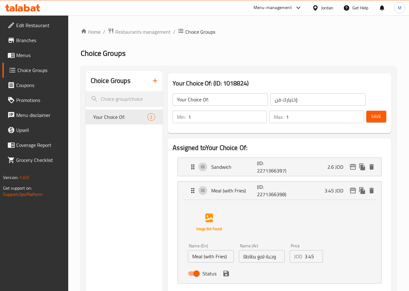
click at [223, 258] on input "Meal (with Fries)" at bounding box center [211, 256] width 46 height 12
click at [227, 271] on icon "save" at bounding box center [227, 274] width 6 height 6
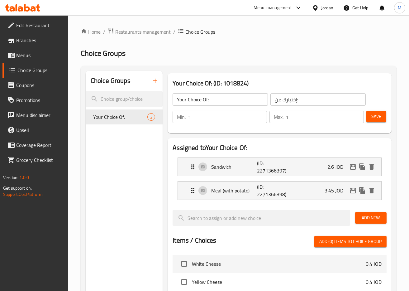
type input "Meal (with potato)"
click at [381, 115] on span "Save" at bounding box center [377, 117] width 10 height 8
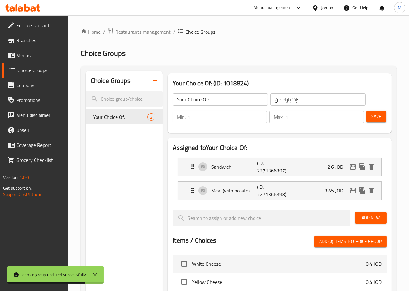
click at [34, 55] on span "Menus" at bounding box center [39, 54] width 47 height 7
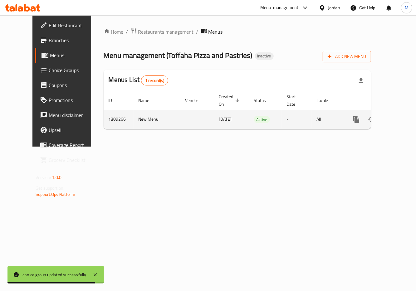
click at [395, 119] on link "enhanced table" at bounding box center [401, 119] width 15 height 15
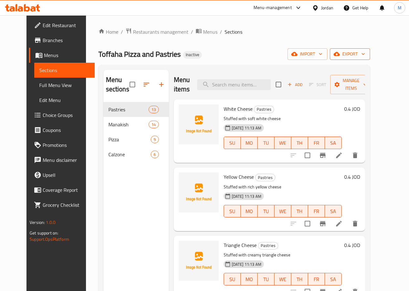
click at [370, 48] on button "export" at bounding box center [350, 54] width 40 height 12
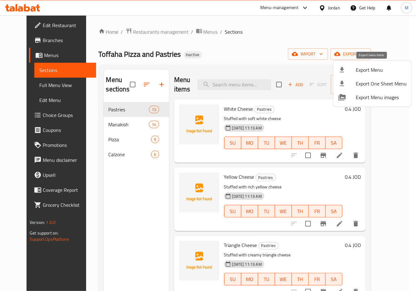
click at [368, 70] on span "Export Menu" at bounding box center [381, 69] width 51 height 7
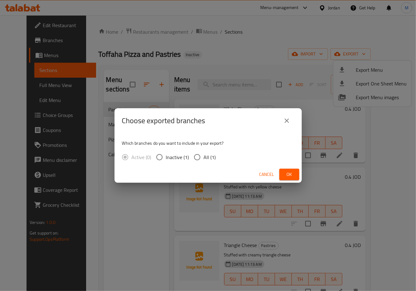
click at [196, 156] on input "All (1)" at bounding box center [197, 157] width 13 height 13
radio input "true"
click at [295, 174] on button "Ok" at bounding box center [289, 175] width 20 height 12
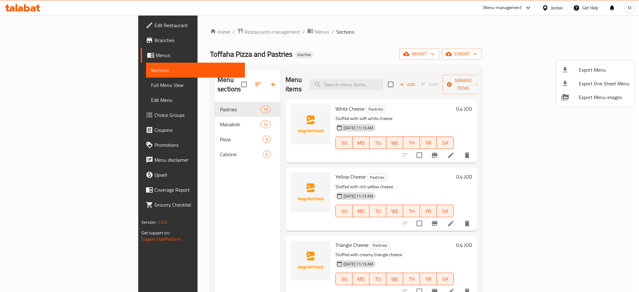
click at [229, 32] on div at bounding box center [319, 146] width 639 height 292
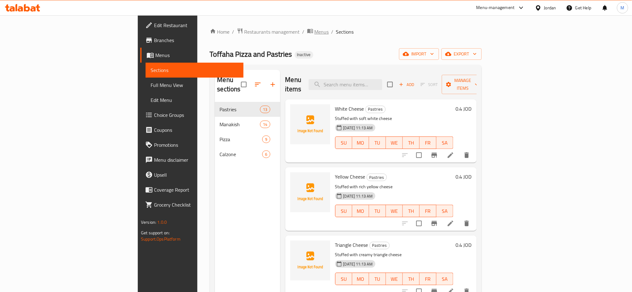
click at [315, 30] on span "Menus" at bounding box center [322, 31] width 14 height 7
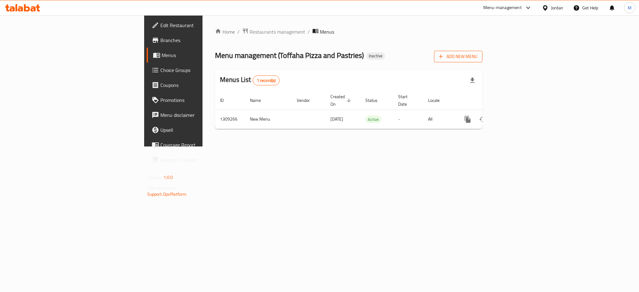
click at [415, 56] on icon "button" at bounding box center [441, 56] width 6 height 6
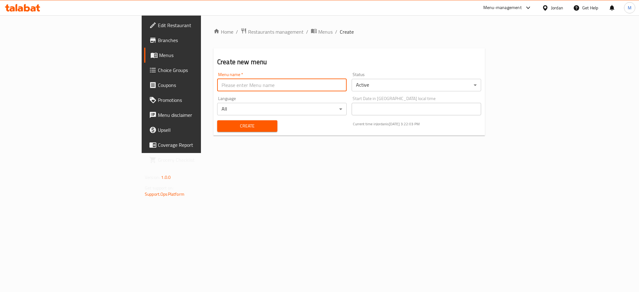
click at [225, 87] on input "text" at bounding box center [281, 85] width 129 height 12
paste input "بيتزا ومعجنات تفاحة"
type input "بيتزا ومعجنات تفاحة"
click at [222, 128] on span "Create" at bounding box center [247, 126] width 50 height 8
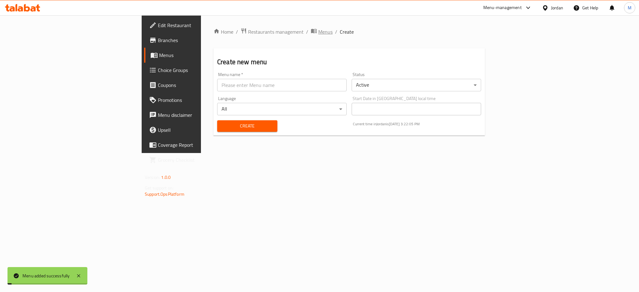
click at [318, 33] on span "Menus" at bounding box center [325, 31] width 14 height 7
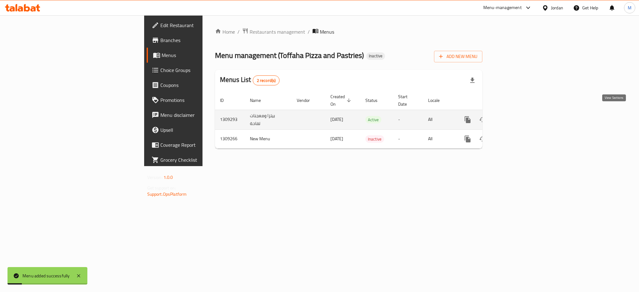
click at [415, 116] on icon "enhanced table" at bounding box center [512, 119] width 7 height 7
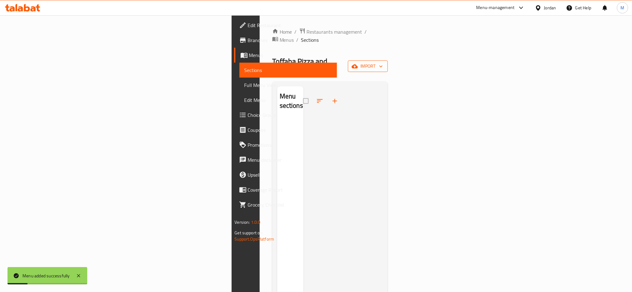
click at [383, 62] on span "import" at bounding box center [368, 66] width 30 height 8
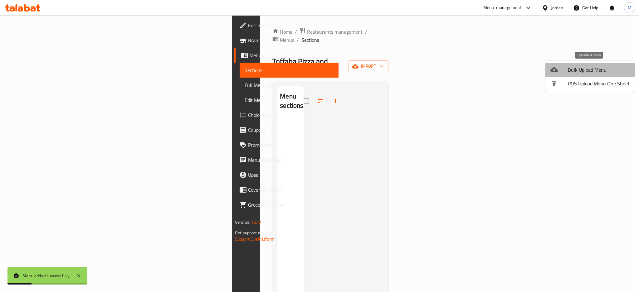
click at [415, 67] on span "Bulk Upload Menu" at bounding box center [599, 69] width 62 height 7
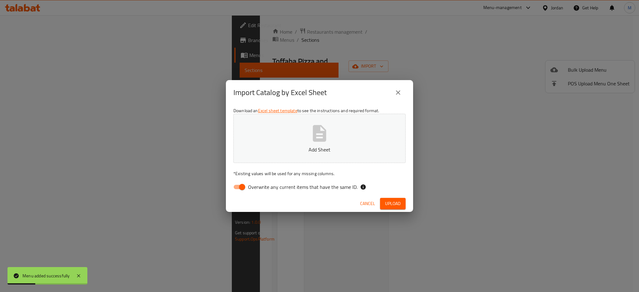
click at [321, 183] on span "Overwrite any current items that have the same ID." at bounding box center [302, 186] width 109 height 7
click at [260, 183] on input "Overwrite any current items that have the same ID." at bounding box center [242, 187] width 36 height 12
checkbox input "false"
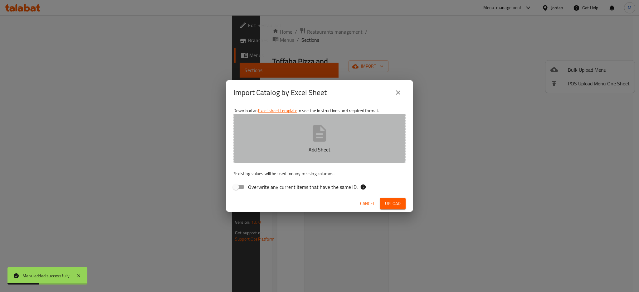
click at [318, 138] on icon "button" at bounding box center [319, 133] width 20 height 20
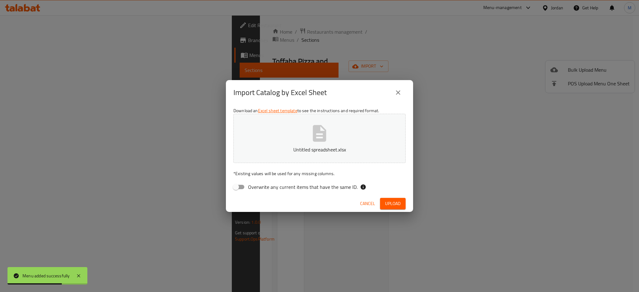
click at [395, 204] on span "Upload" at bounding box center [393, 204] width 16 height 8
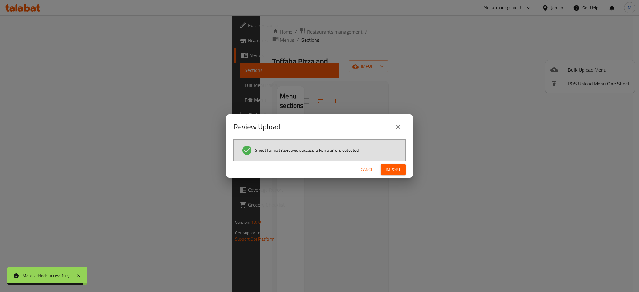
click at [398, 168] on span "Import" at bounding box center [392, 170] width 15 height 8
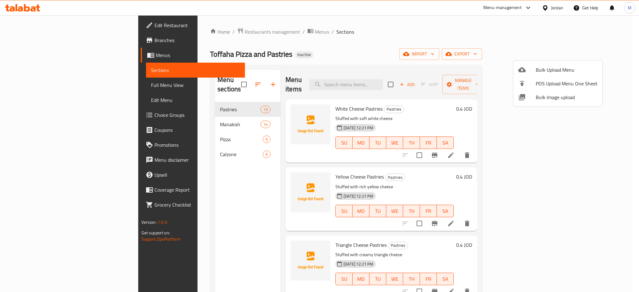
click at [329, 39] on div at bounding box center [319, 146] width 639 height 292
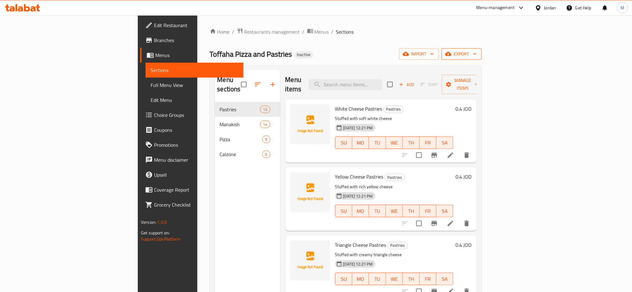
click at [415, 49] on button "export" at bounding box center [462, 54] width 40 height 12
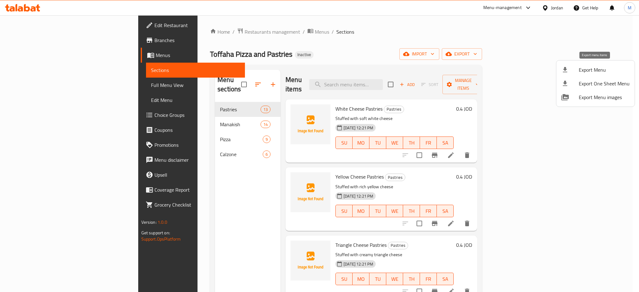
click at [415, 66] on span "Export Menu" at bounding box center [603, 69] width 51 height 7
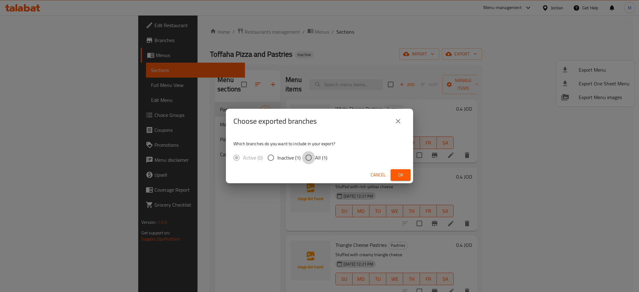
click at [311, 152] on input "All (1)" at bounding box center [308, 157] width 13 height 13
radio input "true"
click at [397, 172] on span "Ok" at bounding box center [400, 175] width 10 height 8
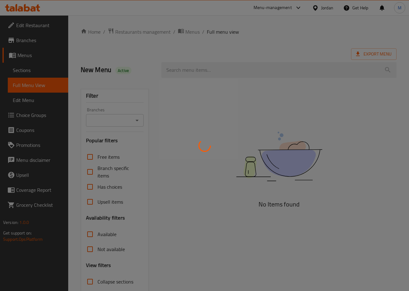
click at [217, 42] on div at bounding box center [204, 145] width 409 height 291
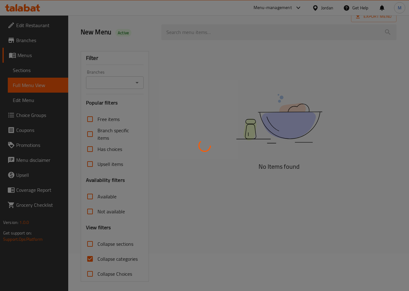
scroll to position [41, 0]
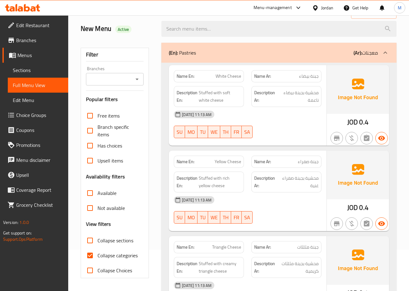
click at [102, 256] on span "Collapse categories" at bounding box center [118, 255] width 40 height 7
click at [98, 256] on input "Collapse categories" at bounding box center [90, 255] width 15 height 15
checkbox input "false"
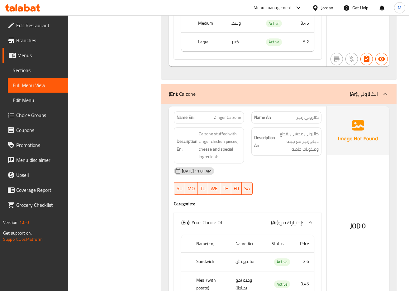
scroll to position [4400, 0]
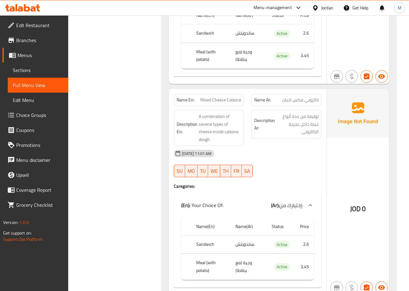
scroll to position [5466, 0]
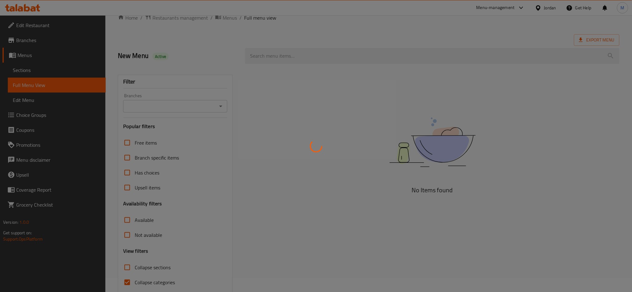
scroll to position [40, 0]
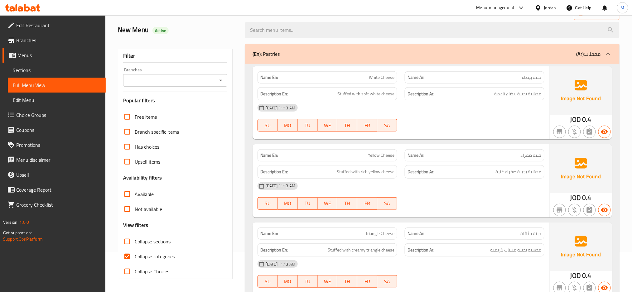
click at [128, 257] on input "Collapse categories" at bounding box center [127, 256] width 15 height 15
checkbox input "false"
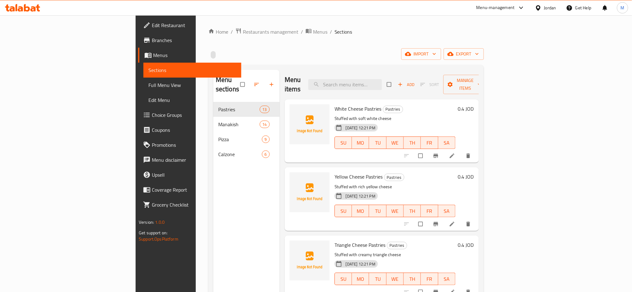
click at [148, 85] on span "Full Menu View" at bounding box center [192, 84] width 88 height 7
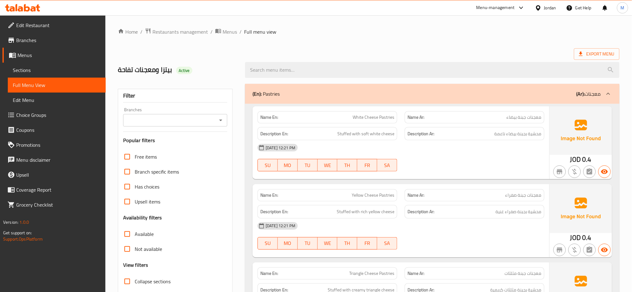
scroll to position [83, 0]
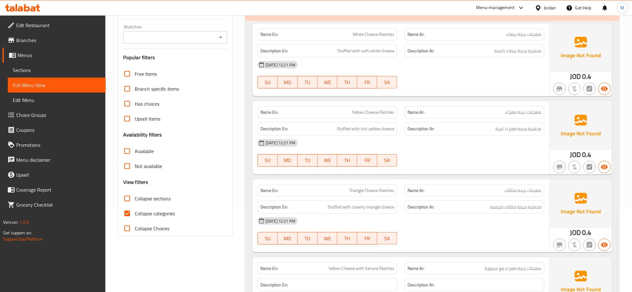
click at [151, 211] on span "Collapse categories" at bounding box center [155, 213] width 40 height 7
click at [135, 211] on input "Collapse categories" at bounding box center [127, 213] width 15 height 15
checkbox input "false"
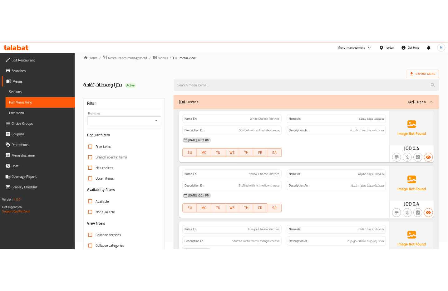
scroll to position [0, 0]
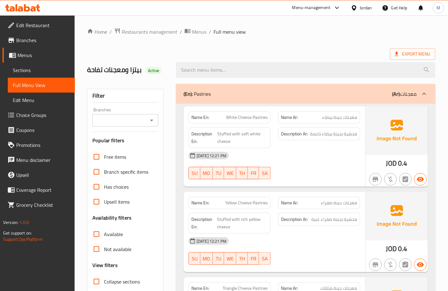
click at [294, 31] on ol "Home / Restaurants management / Menus / Full menu view" at bounding box center [261, 32] width 348 height 8
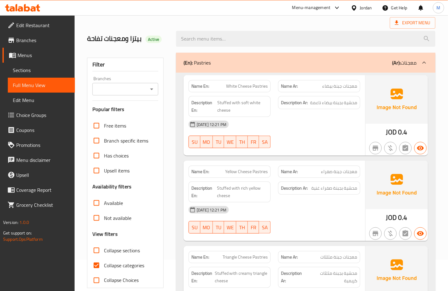
scroll to position [83, 0]
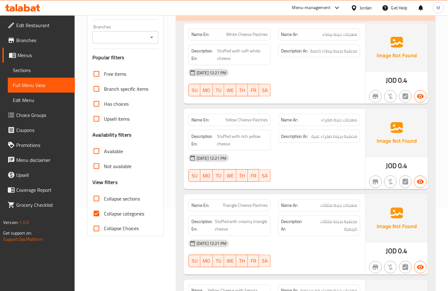
click at [118, 214] on span "Collapse categories" at bounding box center [124, 213] width 40 height 7
click at [104, 214] on input "Collapse categories" at bounding box center [96, 213] width 15 height 15
checkbox input "false"
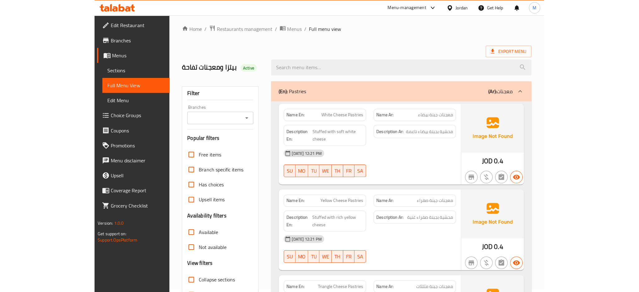
scroll to position [0, 0]
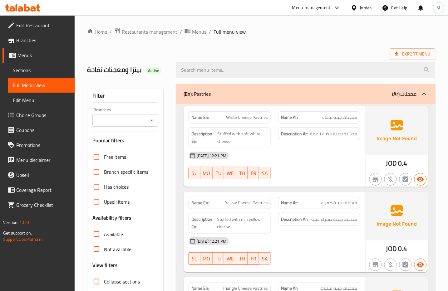
click at [192, 34] on span "Menus" at bounding box center [199, 31] width 14 height 7
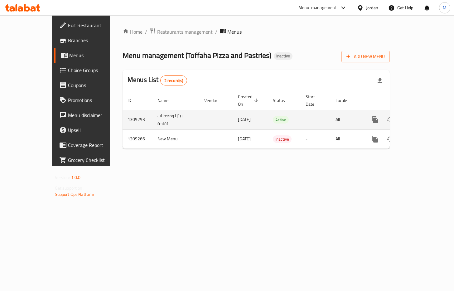
click at [424, 116] on icon "enhanced table" at bounding box center [419, 119] width 7 height 7
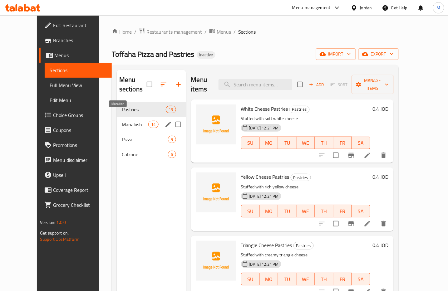
click at [122, 121] on span "Manakish" at bounding box center [135, 124] width 27 height 7
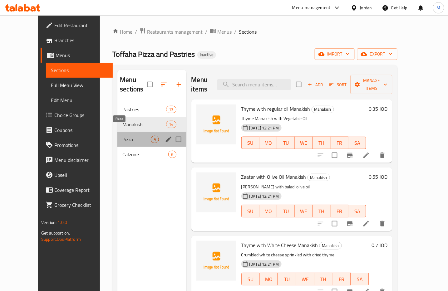
click at [122, 136] on span "Pizza" at bounding box center [136, 139] width 28 height 7
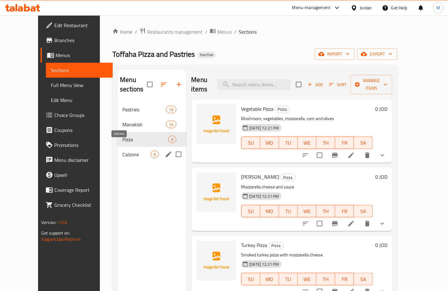
click at [122, 151] on span "Calzone" at bounding box center [136, 154] width 28 height 7
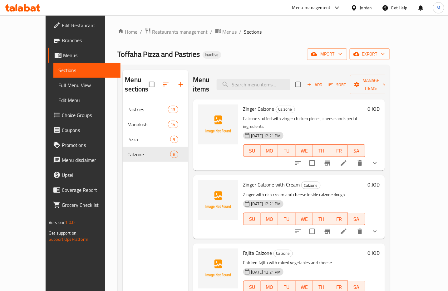
click at [222, 32] on span "Menus" at bounding box center [229, 31] width 14 height 7
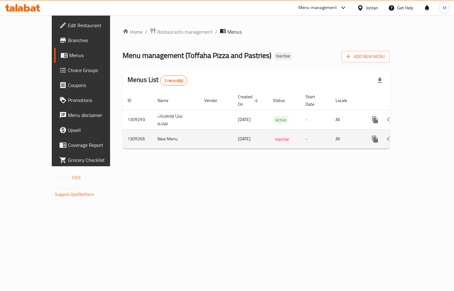
click at [424, 135] on icon "enhanced table" at bounding box center [419, 138] width 7 height 7
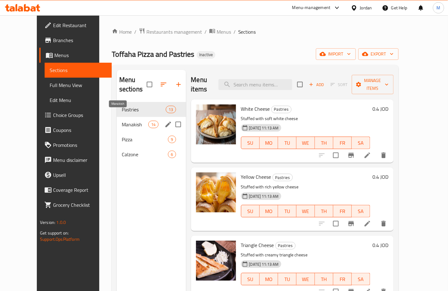
click at [133, 121] on span "Manakish" at bounding box center [135, 124] width 27 height 7
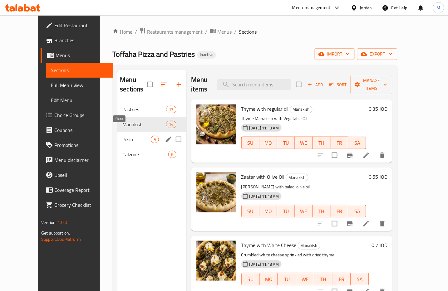
click at [123, 136] on span "Pizza" at bounding box center [136, 139] width 28 height 7
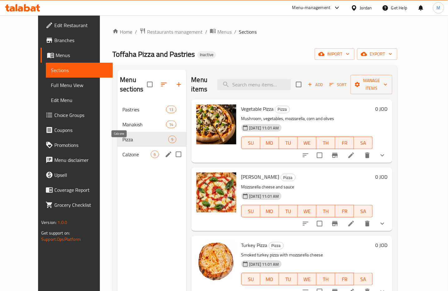
click at [122, 151] on span "Calzone" at bounding box center [136, 154] width 28 height 7
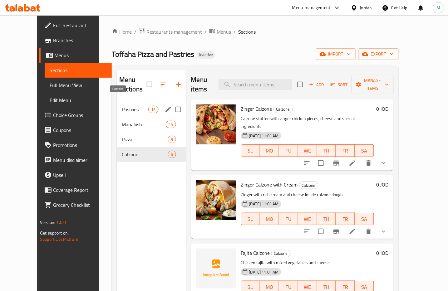
click at [122, 106] on span "Pastries" at bounding box center [135, 109] width 27 height 7
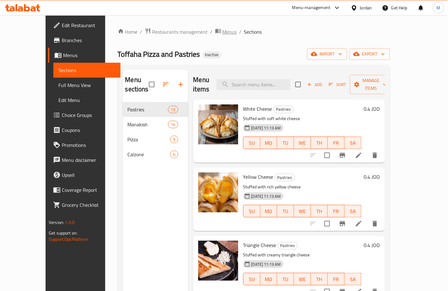
click at [222, 29] on span "Menus" at bounding box center [229, 31] width 14 height 7
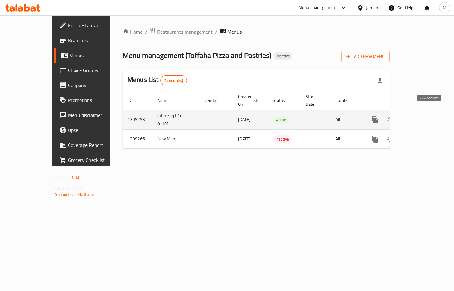
click at [424, 116] on icon "enhanced table" at bounding box center [419, 119] width 7 height 7
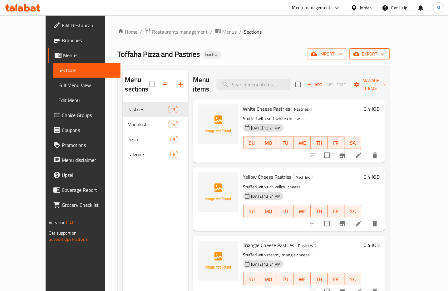
click at [386, 57] on icon "button" at bounding box center [383, 54] width 6 height 6
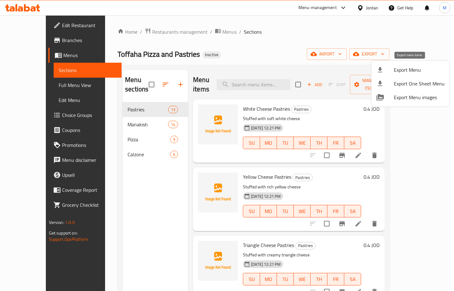
click at [419, 70] on span "Export Menu" at bounding box center [419, 69] width 51 height 7
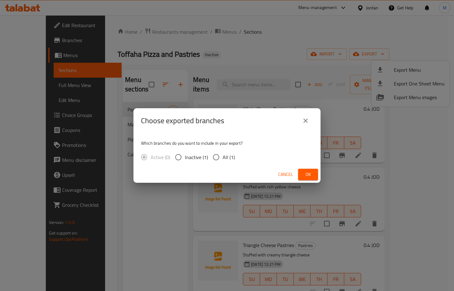
click at [230, 153] on span "All (1)" at bounding box center [229, 156] width 12 height 7
click at [223, 152] on input "All (1)" at bounding box center [216, 157] width 13 height 13
radio input "true"
click at [303, 169] on button "Ok" at bounding box center [308, 175] width 20 height 12
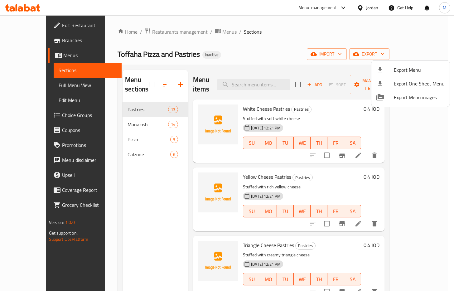
click at [198, 33] on div at bounding box center [227, 145] width 454 height 291
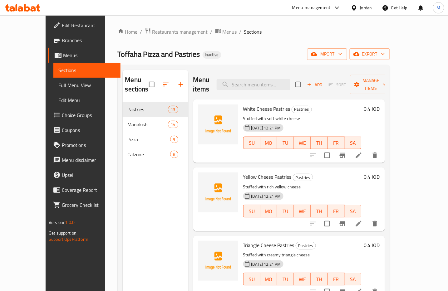
click at [222, 32] on span "Menus" at bounding box center [229, 31] width 14 height 7
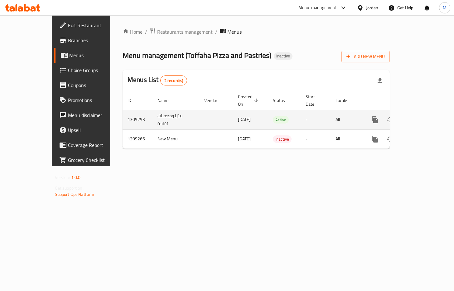
click at [428, 114] on link "enhanced table" at bounding box center [420, 119] width 15 height 15
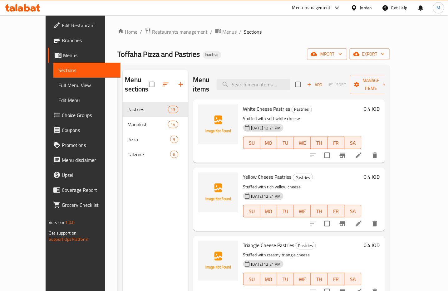
click at [222, 29] on span "Menus" at bounding box center [229, 31] width 14 height 7
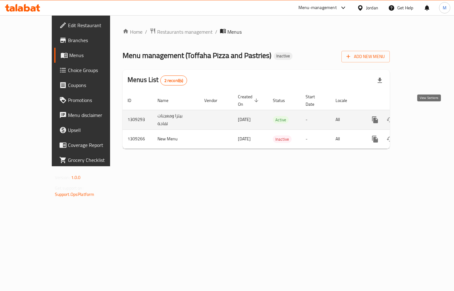
click at [423, 117] on icon "enhanced table" at bounding box center [420, 120] width 6 height 6
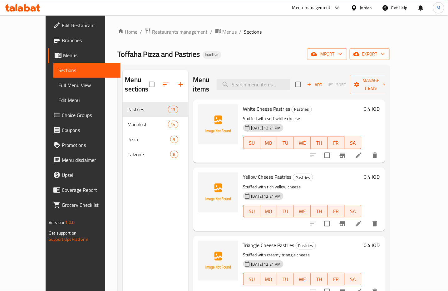
click at [222, 29] on span "Menus" at bounding box center [229, 31] width 14 height 7
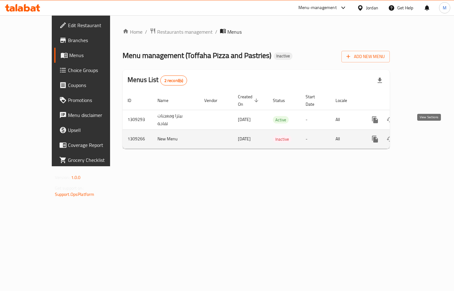
click at [428, 132] on link "enhanced table" at bounding box center [420, 139] width 15 height 15
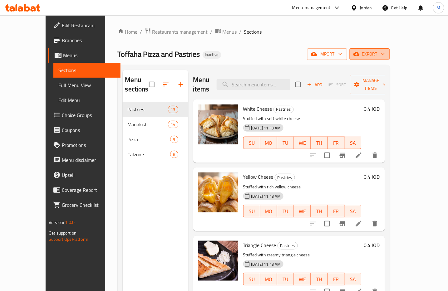
click at [385, 56] on span "export" at bounding box center [369, 54] width 30 height 8
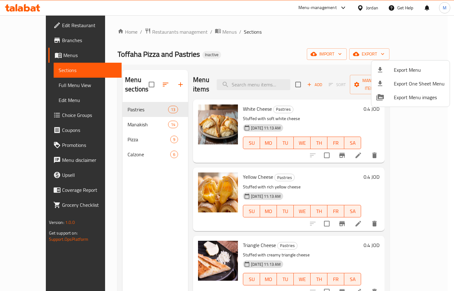
click at [416, 75] on li "Export Menu" at bounding box center [410, 70] width 78 height 14
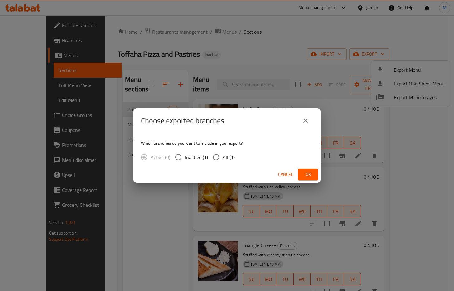
click at [225, 161] on span "All (1)" at bounding box center [229, 156] width 12 height 7
click at [223, 161] on input "All (1)" at bounding box center [216, 157] width 13 height 13
radio input "true"
click at [303, 169] on button "Ok" at bounding box center [308, 175] width 20 height 12
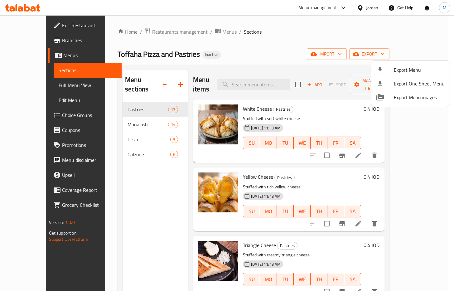
click at [203, 33] on div at bounding box center [227, 145] width 454 height 291
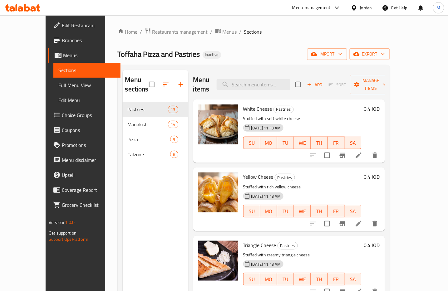
click at [222, 32] on span "Menus" at bounding box center [229, 31] width 14 height 7
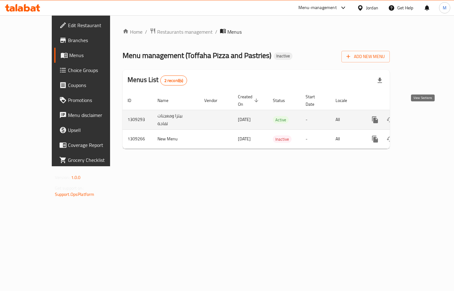
click at [428, 112] on link "enhanced table" at bounding box center [420, 119] width 15 height 15
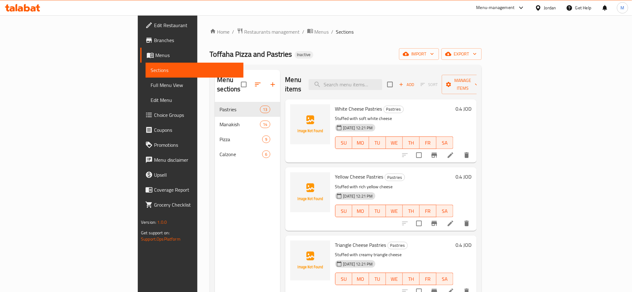
click at [272, 43] on div "Home / Restaurants management / Menus / Sections Toffaha Pizza and Pastries Ina…" at bounding box center [346, 197] width 272 height 339
click at [315, 31] on span "Menus" at bounding box center [322, 31] width 14 height 7
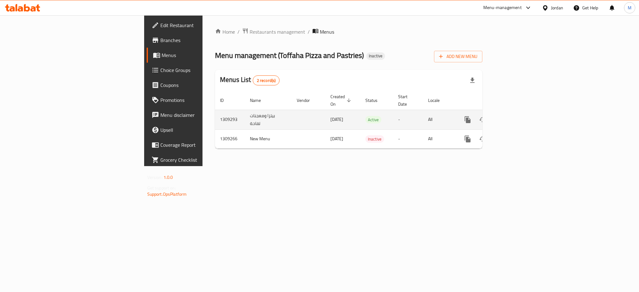
click at [454, 116] on icon "enhanced table" at bounding box center [512, 119] width 7 height 7
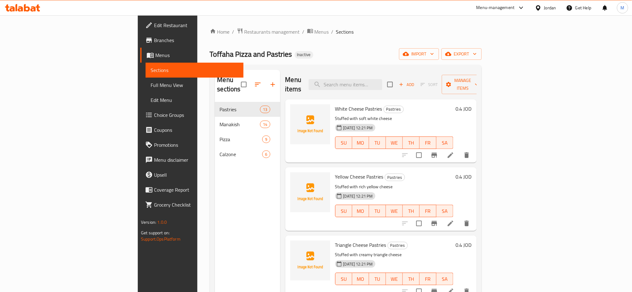
click at [372, 47] on div "Home / Restaurants management / Menus / Sections Toffaha Pizza and Pastries Ina…" at bounding box center [346, 197] width 272 height 339
click at [307, 32] on icon "breadcrumb" at bounding box center [310, 31] width 6 height 4
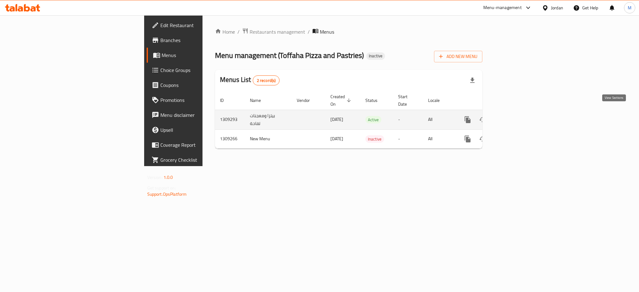
click at [454, 112] on link "enhanced table" at bounding box center [512, 119] width 15 height 15
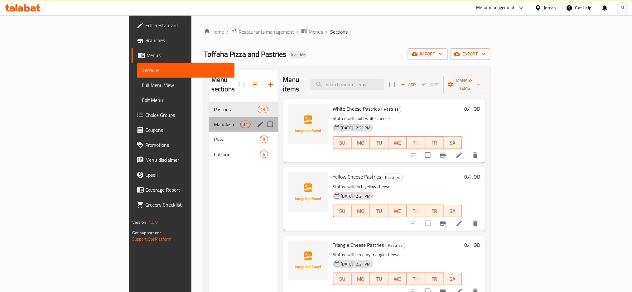
click at [209, 117] on div "Manakish 14" at bounding box center [243, 124] width 69 height 15
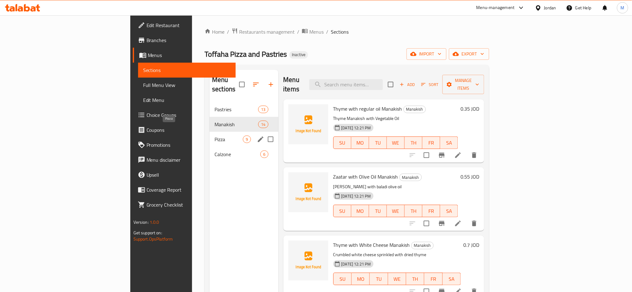
click at [215, 136] on span "Pizza" at bounding box center [229, 139] width 28 height 7
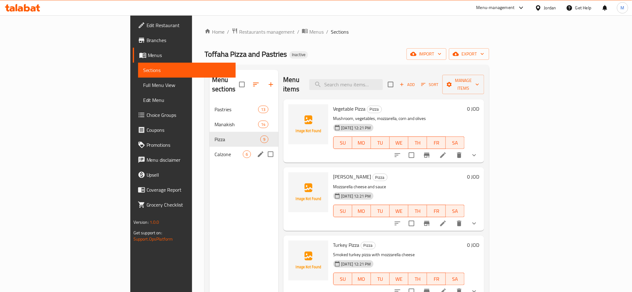
click at [215, 151] on span "Calzone" at bounding box center [229, 154] width 28 height 7
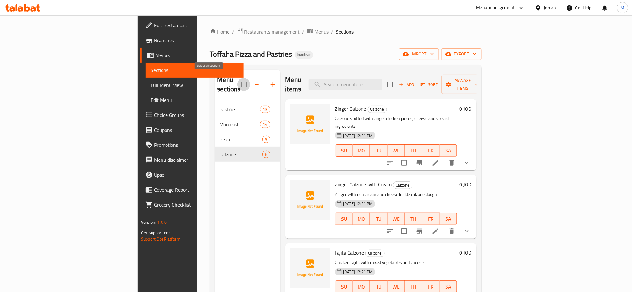
click at [237, 80] on input "checkbox" at bounding box center [243, 84] width 13 height 13
checkbox input "true"
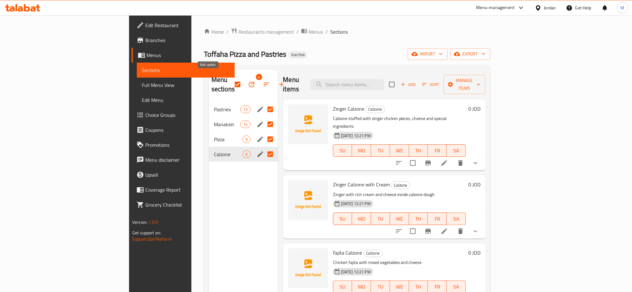
click at [249, 82] on icon "button" at bounding box center [252, 85] width 6 height 6
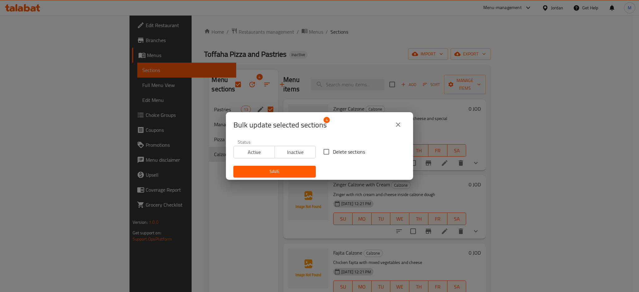
click at [333, 153] on span "Delete sections" at bounding box center [349, 151] width 32 height 7
click at [330, 153] on input "Delete sections" at bounding box center [326, 151] width 13 height 13
checkbox input "true"
click at [298, 170] on span "Save" at bounding box center [274, 172] width 72 height 8
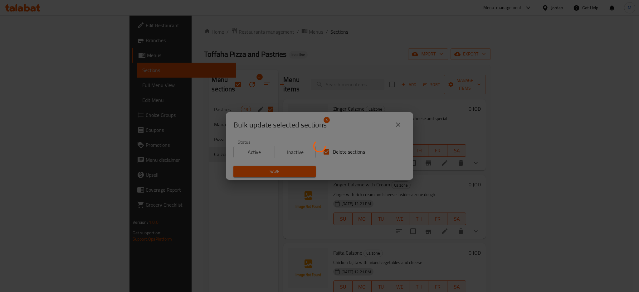
checkbox input "false"
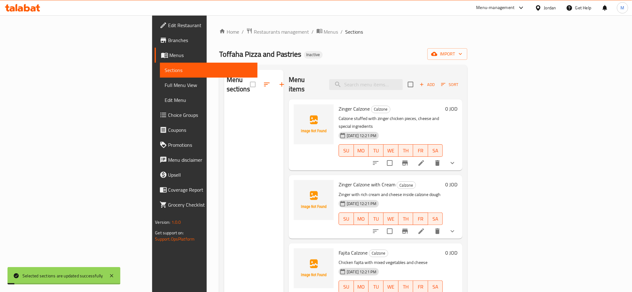
click at [454, 48] on div "Home / Restaurants management / Menus / Sections Toffaha Pizza and Pastries Ina…" at bounding box center [343, 197] width 249 height 339
click at [454, 51] on span "import" at bounding box center [448, 54] width 30 height 8
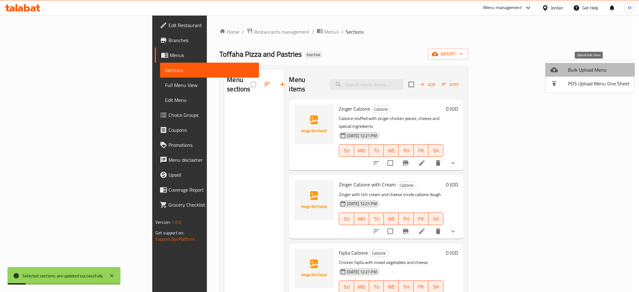
click at [454, 67] on span "Bulk Upload Menu" at bounding box center [599, 69] width 62 height 7
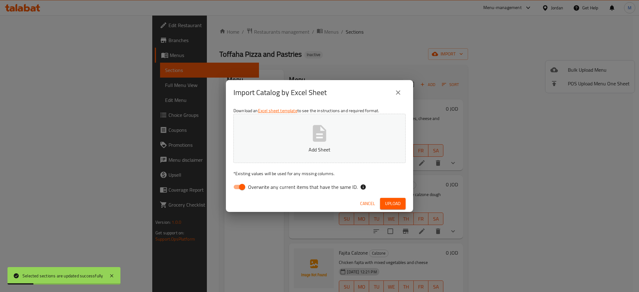
click at [330, 185] on span "Overwrite any current items that have the same ID." at bounding box center [302, 186] width 109 height 7
click at [260, 185] on input "Overwrite any current items that have the same ID." at bounding box center [242, 187] width 36 height 12
checkbox input "false"
click at [327, 157] on button "Add Sheet" at bounding box center [319, 138] width 172 height 49
click at [395, 207] on span "Upload" at bounding box center [393, 204] width 16 height 8
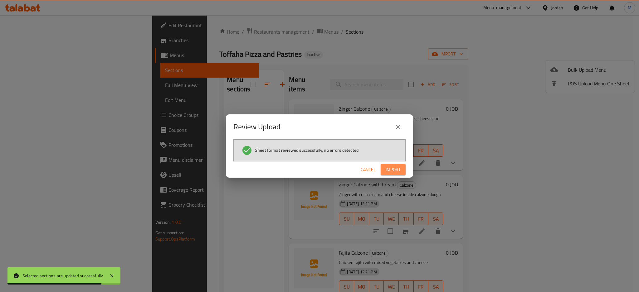
click at [391, 170] on span "Import" at bounding box center [392, 170] width 15 height 8
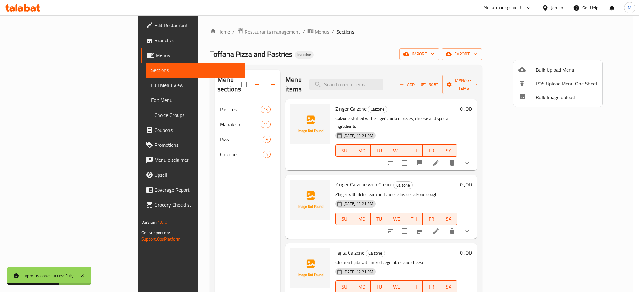
click at [159, 108] on div at bounding box center [319, 146] width 639 height 292
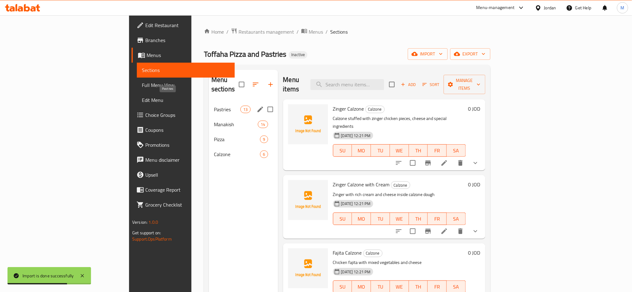
click at [214, 106] on span "Pastries" at bounding box center [227, 109] width 27 height 7
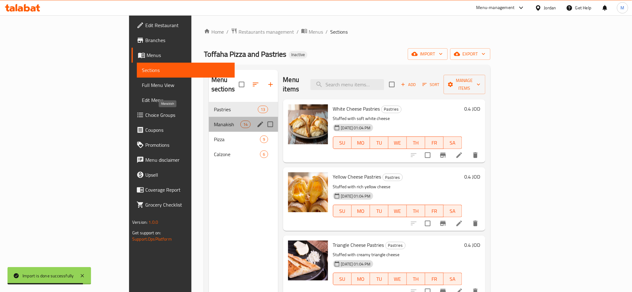
click at [214, 121] on span "Manakish" at bounding box center [227, 124] width 27 height 7
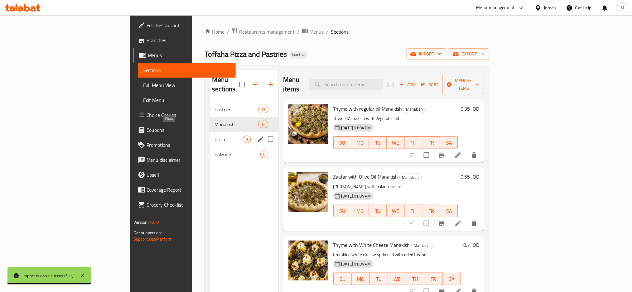
click at [215, 136] on span "Pizza" at bounding box center [229, 139] width 28 height 7
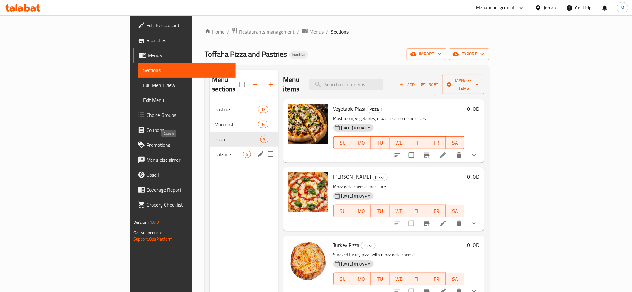
click at [215, 151] on span "Calzone" at bounding box center [229, 154] width 28 height 7
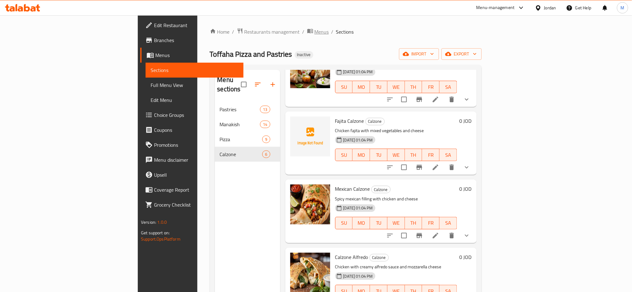
click at [315, 30] on span "Menus" at bounding box center [322, 31] width 14 height 7
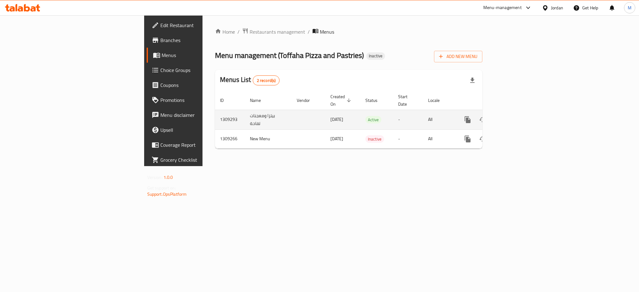
click at [454, 116] on icon "enhanced table" at bounding box center [512, 119] width 7 height 7
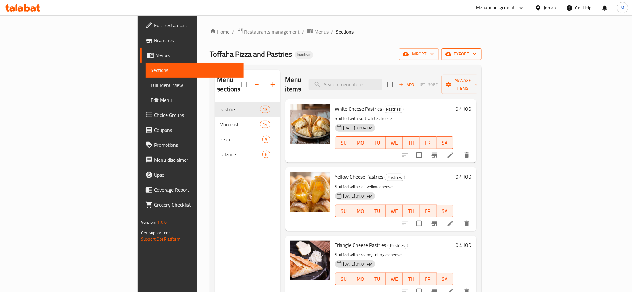
click at [454, 52] on span "export" at bounding box center [462, 54] width 30 height 8
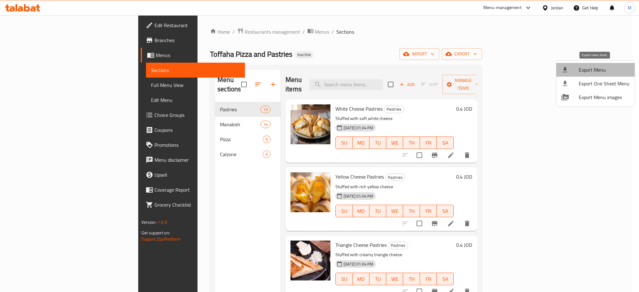
click at [454, 70] on span "Export Menu" at bounding box center [603, 69] width 51 height 7
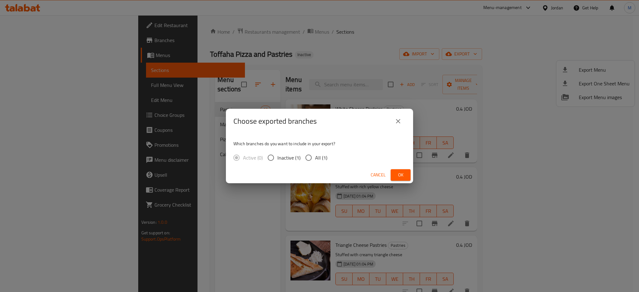
click at [321, 155] on span "All (1)" at bounding box center [321, 157] width 12 height 7
click at [315, 155] on input "All (1)" at bounding box center [308, 157] width 13 height 13
radio input "true"
click at [394, 174] on button "Ok" at bounding box center [400, 175] width 20 height 12
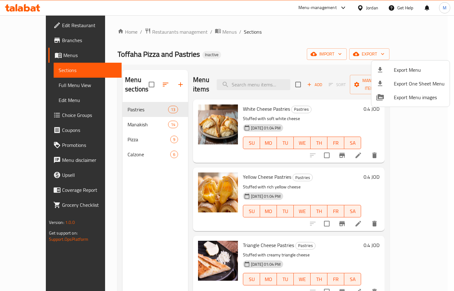
click at [265, 80] on div at bounding box center [227, 145] width 454 height 291
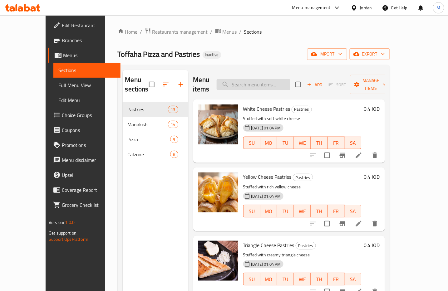
click at [254, 80] on input "search" at bounding box center [253, 84] width 74 height 11
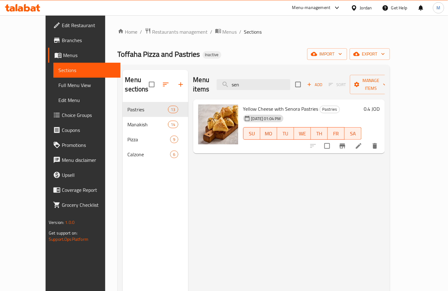
type input "sen"
click at [361, 143] on icon at bounding box center [359, 146] width 6 height 6
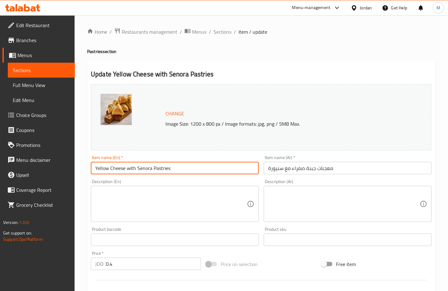
click at [142, 168] on input "Yellow Cheese with Senora Pastries" at bounding box center [175, 168] width 168 height 12
paste input "anyou"
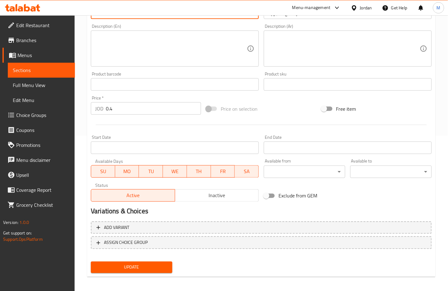
scroll to position [158, 0]
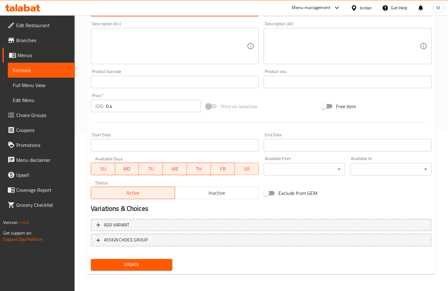
type input "Yellow Cheese with Sanyoura Pastries"
click at [130, 257] on div "Update" at bounding box center [131, 265] width 86 height 17
click at [133, 262] on span "Update" at bounding box center [131, 265] width 71 height 8
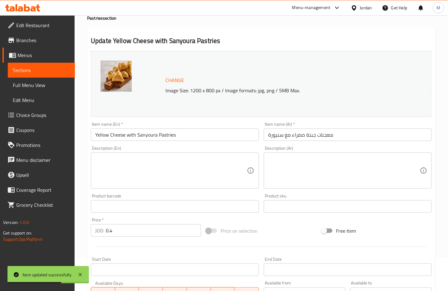
scroll to position [33, 0]
click at [185, 169] on textarea at bounding box center [171, 171] width 152 height 30
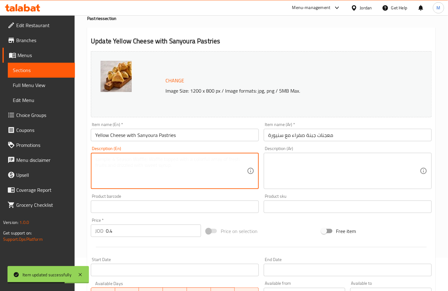
paste textarea "Siniora Pastries with Yellow Cheese, pastries filled with yellow cheese, often …"
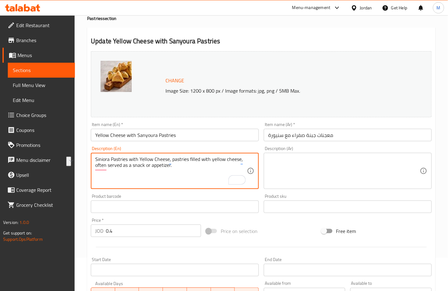
drag, startPoint x: 183, startPoint y: 170, endPoint x: 90, endPoint y: 167, distance: 92.3
click at [90, 167] on div "Description (En) Siniora Pastries with Yellow Cheese, pastries filled with yell…" at bounding box center [174, 168] width 173 height 48
type textarea "Siniora Pastries with Yellow Cheese, pastries filled with yellow cheese"
click at [288, 170] on textarea at bounding box center [344, 171] width 152 height 30
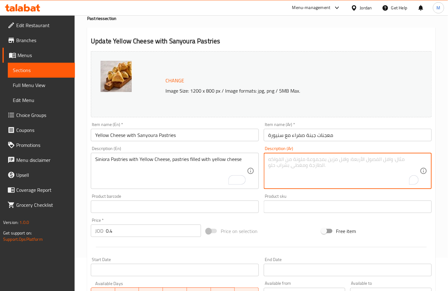
paste textarea "معجنات سنيورة بالجبنة الصفراء ، معجنات محشوة بالجبنة الصفراء ، تقدم غالبًا كوجب…"
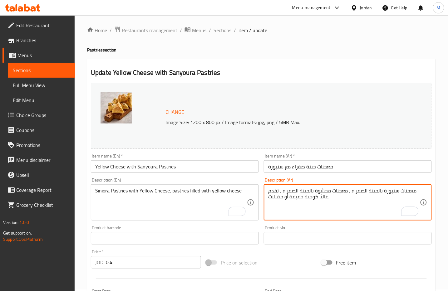
scroll to position [0, 0]
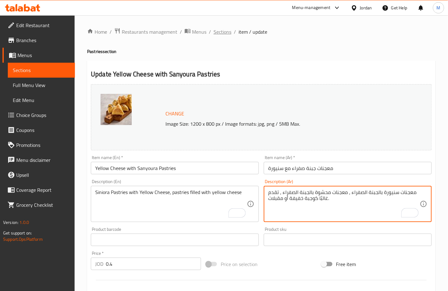
type textarea "معجنات سنيورة بالجبنة الصفراء ، معجنات محشوة بالجبنة الصفراء ، تقدم غالبًا كوجب…"
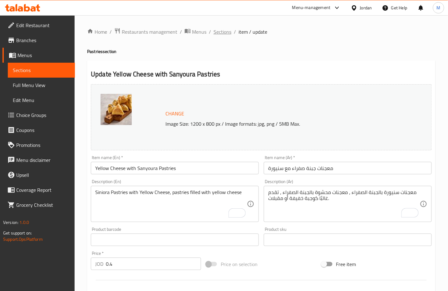
click at [216, 32] on span "Sections" at bounding box center [222, 31] width 18 height 7
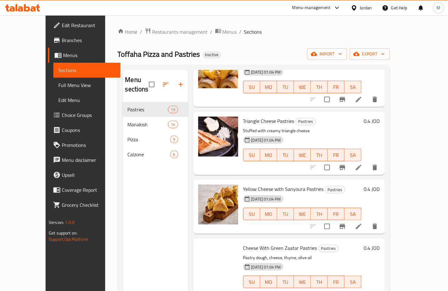
scroll to position [125, 0]
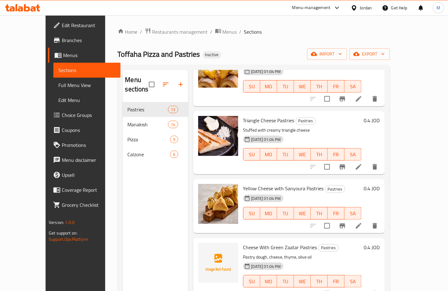
click at [361, 223] on icon at bounding box center [359, 226] width 6 height 6
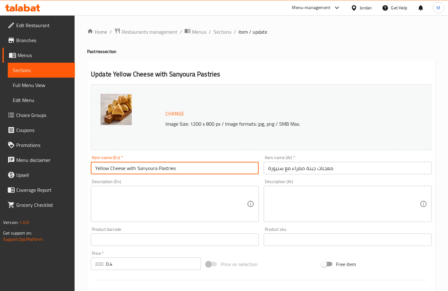
drag, startPoint x: 183, startPoint y: 168, endPoint x: 37, endPoint y: 169, distance: 146.0
click at [37, 169] on div "Edit Restaurant Branches Menus Sections Full Menu View Edit Menu Choice Groups …" at bounding box center [224, 232] width 448 height 434
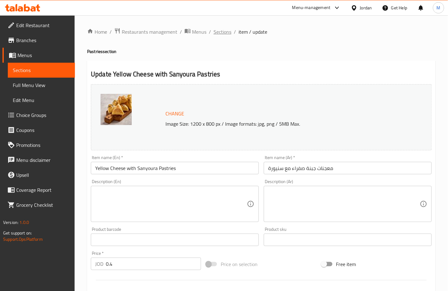
click at [226, 31] on span "Sections" at bounding box center [222, 31] width 18 height 7
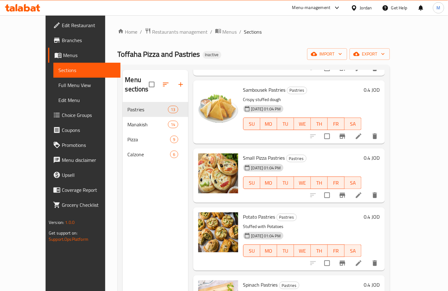
scroll to position [591, 0]
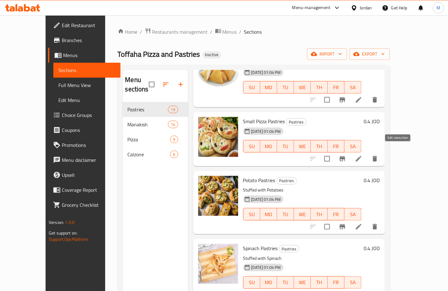
click at [361, 156] on icon at bounding box center [359, 159] width 6 height 6
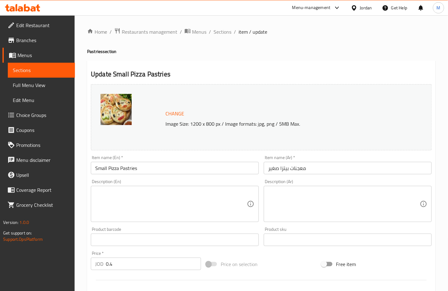
click at [122, 196] on textarea at bounding box center [171, 204] width 152 height 30
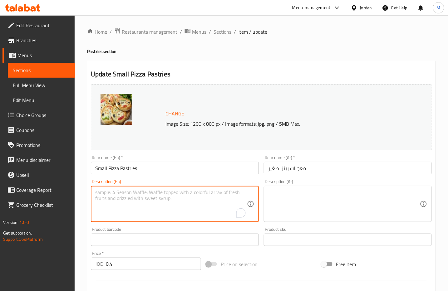
paste textarea "Savory pastries with pizza flavors."
type textarea "Savory pastries with pizza flavors."
click at [288, 207] on textarea at bounding box center [344, 204] width 152 height 30
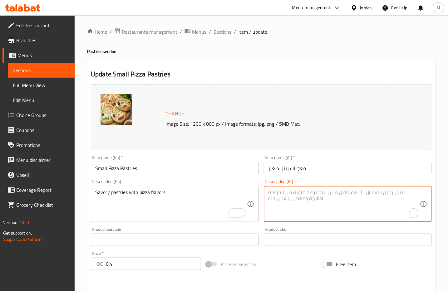
paste textarea "معجنات مالحة بنكهات البيتزا."
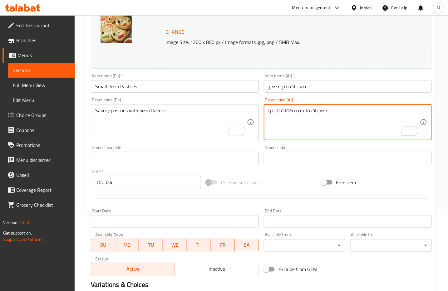
scroll to position [158, 0]
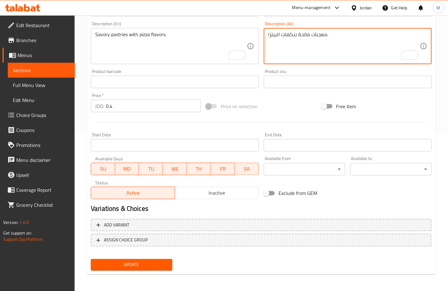
type textarea "معجنات مالحة بنكهات البيتزا."
click at [144, 268] on button "Update" at bounding box center [131, 265] width 81 height 12
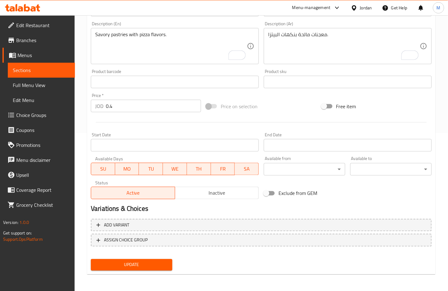
drag, startPoint x: 79, startPoint y: 178, endPoint x: 82, endPoint y: 185, distance: 8.0
click at [79, 178] on div "Home / Restaurants management / Menus / Sections / item / update Pastries secti…" at bounding box center [261, 74] width 373 height 434
click at [128, 264] on span "Update" at bounding box center [131, 265] width 71 height 8
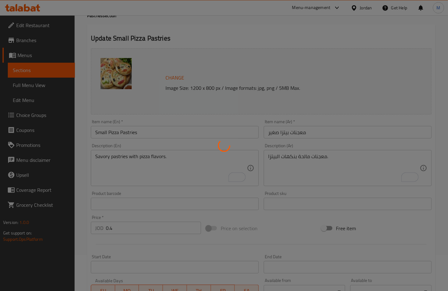
scroll to position [33, 0]
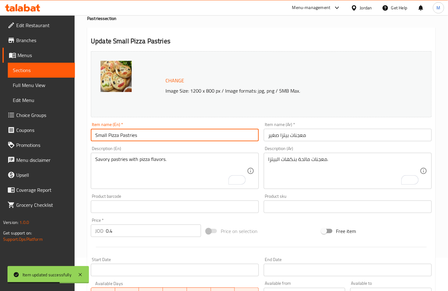
drag, startPoint x: 142, startPoint y: 138, endPoint x: 58, endPoint y: 131, distance: 84.5
click at [58, 131] on div "Edit Restaurant Branches Menus Sections Full Menu View Edit Menu Choice Groups …" at bounding box center [224, 199] width 448 height 434
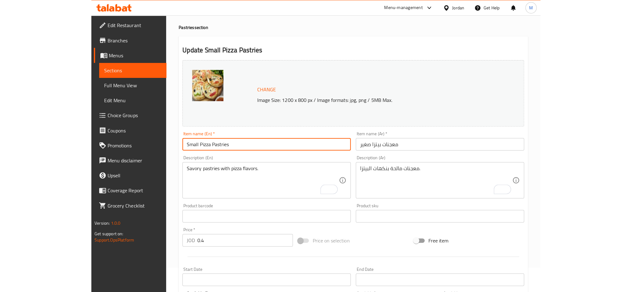
scroll to position [0, 0]
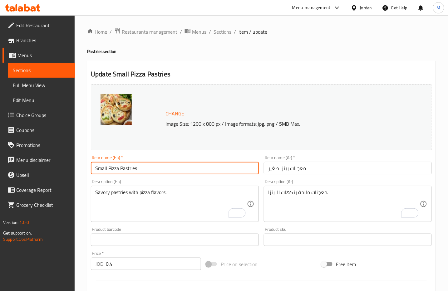
click at [217, 31] on span "Sections" at bounding box center [222, 31] width 18 height 7
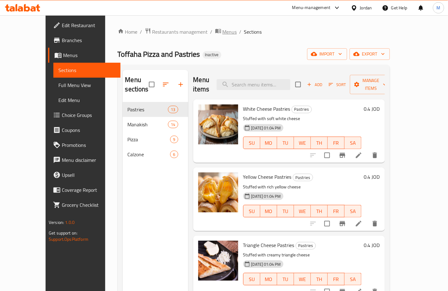
click at [222, 30] on span "Menus" at bounding box center [229, 31] width 14 height 7
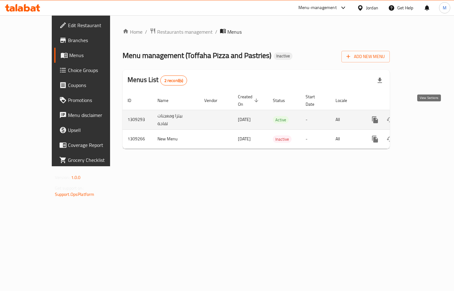
click at [428, 112] on link "enhanced table" at bounding box center [420, 119] width 15 height 15
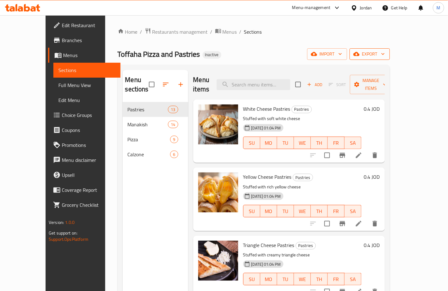
click at [385, 57] on span "export" at bounding box center [369, 54] width 30 height 8
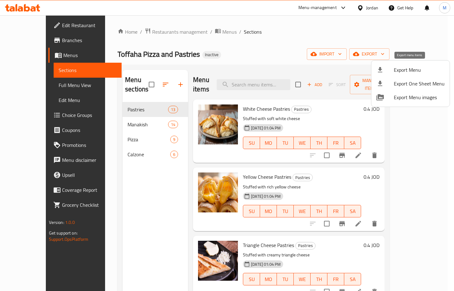
click at [415, 69] on span "Export Menu" at bounding box center [419, 69] width 51 height 7
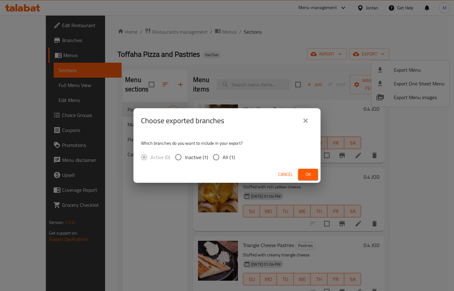
click at [225, 155] on span "All (1)" at bounding box center [229, 156] width 12 height 7
click at [223, 155] on input "All (1)" at bounding box center [216, 157] width 13 height 13
radio input "true"
drag, startPoint x: 310, startPoint y: 175, endPoint x: 343, endPoint y: 102, distance: 80.1
click at [310, 175] on span "Ok" at bounding box center [308, 175] width 10 height 8
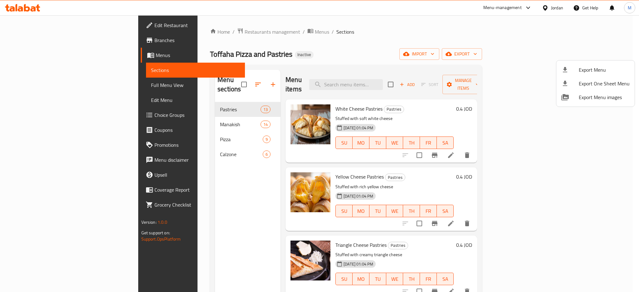
click at [404, 74] on div at bounding box center [319, 146] width 639 height 292
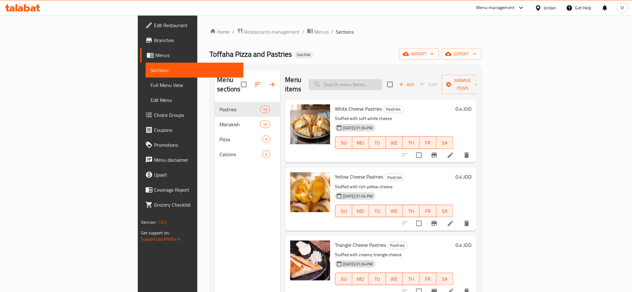
click at [382, 79] on input "search" at bounding box center [346, 84] width 74 height 11
paste input "Sanyoura"
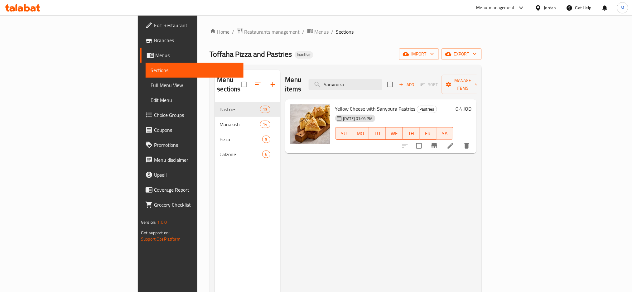
drag, startPoint x: 404, startPoint y: 80, endPoint x: 315, endPoint y: 72, distance: 88.5
click at [315, 72] on div "Menu items Sanyoura Add Sort Manage items" at bounding box center [380, 85] width 191 height 30
paste input "Muhammara With Cheese"
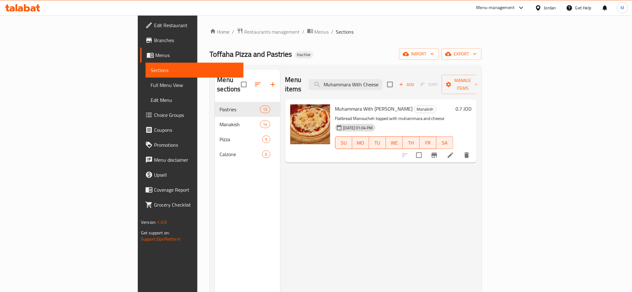
click at [382, 79] on input "Muhammara With Cheese" at bounding box center [346, 84] width 74 height 11
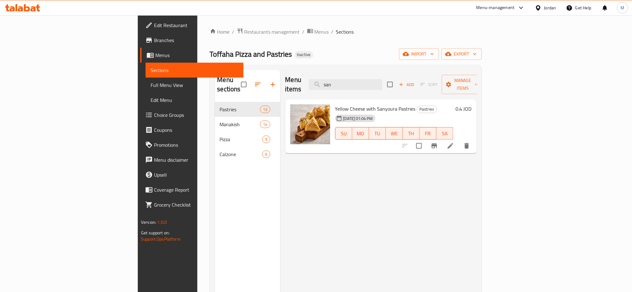
type input "san"
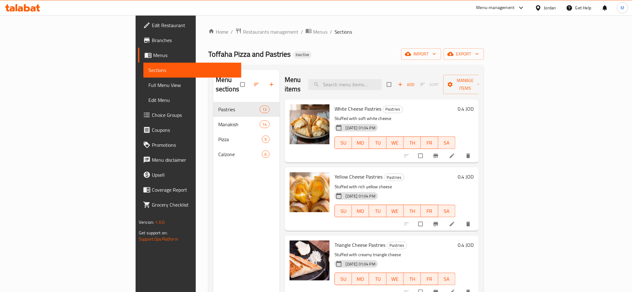
click at [148, 83] on span "Full Menu View" at bounding box center [192, 84] width 88 height 7
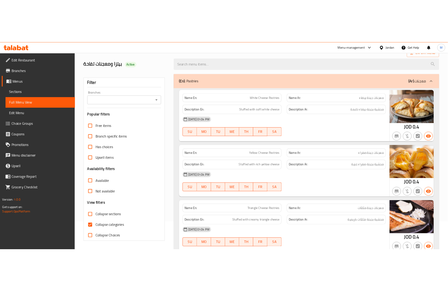
scroll to position [41, 0]
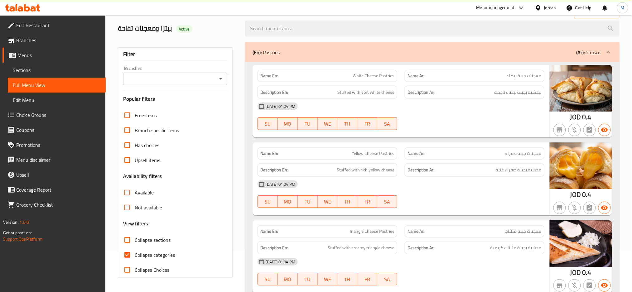
click at [159, 257] on span "Collapse categories" at bounding box center [155, 254] width 40 height 7
click at [135, 257] on input "Collapse categories" at bounding box center [127, 255] width 15 height 15
checkbox input "false"
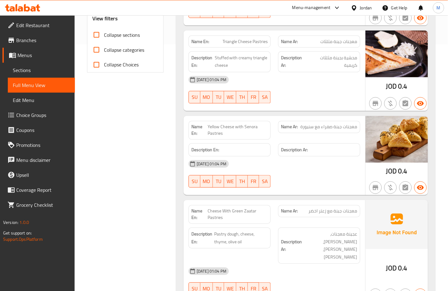
scroll to position [249, 0]
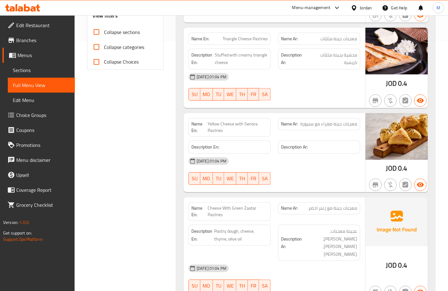
click at [252, 125] on span "Yellow Cheese with Senora Pastries" at bounding box center [237, 127] width 60 height 13
copy span "Senora"
click at [220, 124] on span "Yellow Cheese with Senora Pastries" at bounding box center [237, 127] width 60 height 13
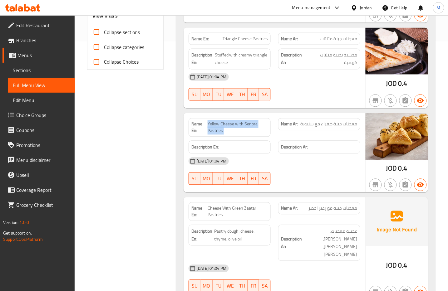
click at [220, 124] on span "Yellow Cheese with Senora Pastries" at bounding box center [237, 127] width 60 height 13
copy span "Yellow Cheese with Senora Pastries"
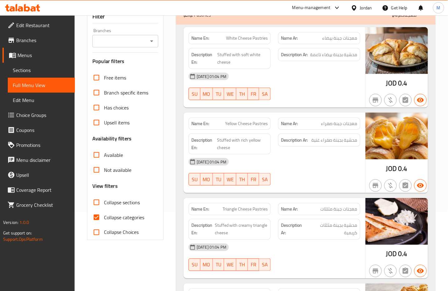
scroll to position [83, 0]
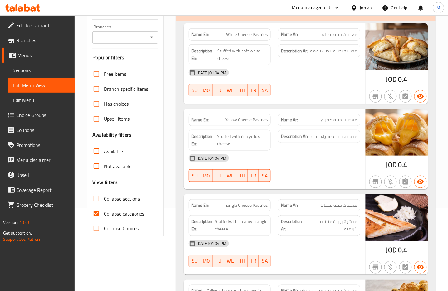
click at [124, 214] on span "Collapse categories" at bounding box center [124, 213] width 40 height 7
click at [104, 214] on input "Collapse categories" at bounding box center [96, 213] width 15 height 15
checkbox input "false"
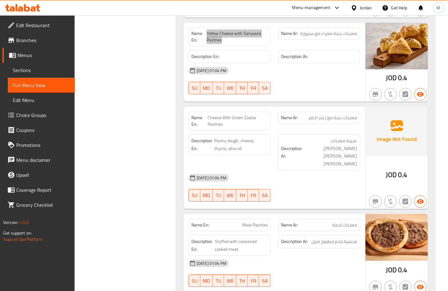
scroll to position [343, 0]
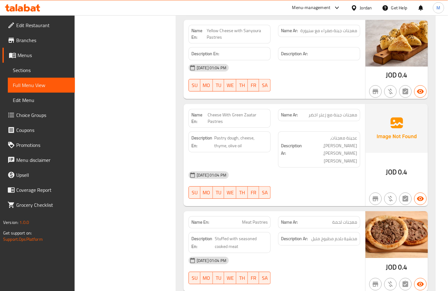
click at [321, 167] on div "[DATE] 01:04 PM" at bounding box center [274, 174] width 179 height 15
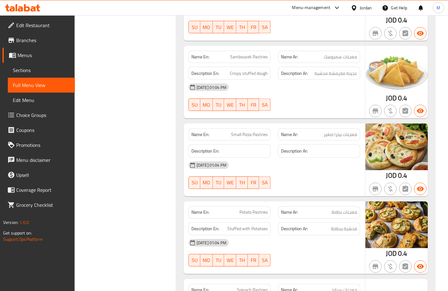
scroll to position [759, 0]
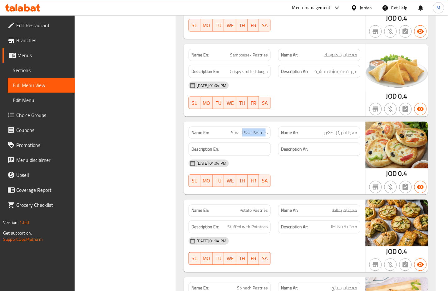
drag, startPoint x: 242, startPoint y: 120, endPoint x: 265, endPoint y: 124, distance: 23.4
click at [265, 127] on div "Name En: Small Pizza Pastries" at bounding box center [229, 133] width 82 height 12
click at [268, 156] on div "[DATE] 01:04 PM" at bounding box center [274, 163] width 179 height 15
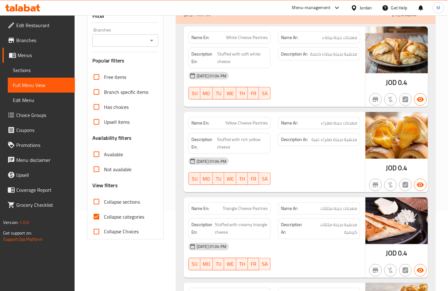
scroll to position [83, 0]
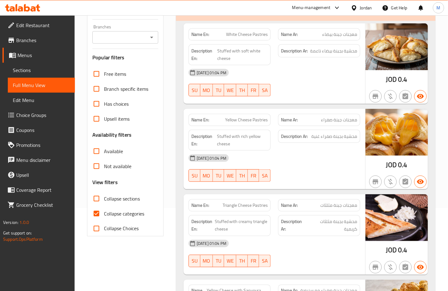
click at [119, 215] on span "Collapse categories" at bounding box center [124, 213] width 40 height 7
click at [104, 215] on input "Collapse categories" at bounding box center [96, 213] width 15 height 15
checkbox input "false"
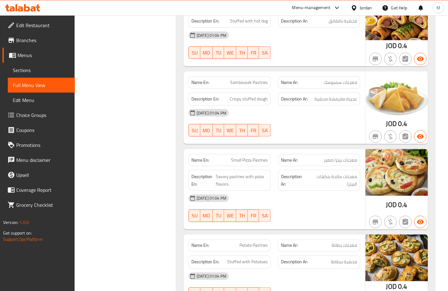
click at [318, 166] on div "Description Ar: معجنات مالحة بنكهات البيتزا." at bounding box center [319, 180] width 90 height 28
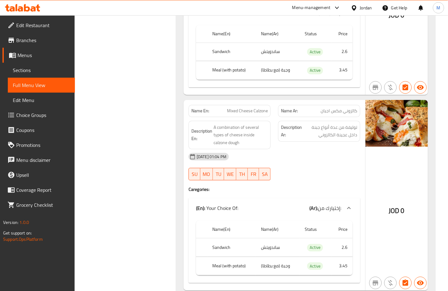
scroll to position [5260, 0]
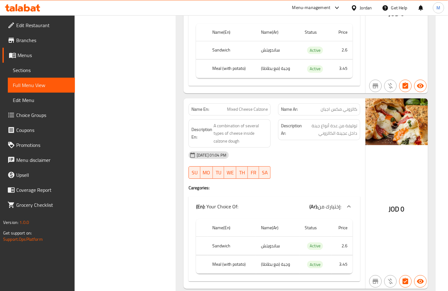
drag, startPoint x: 335, startPoint y: 147, endPoint x: 328, endPoint y: 146, distance: 7.5
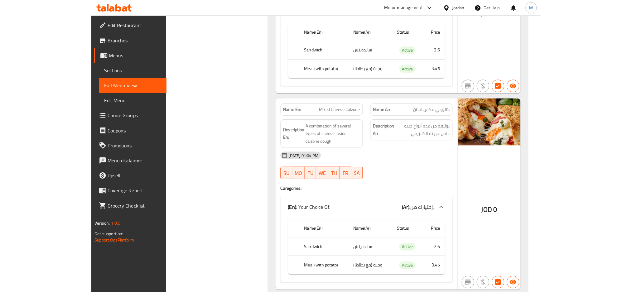
scroll to position [4959, 0]
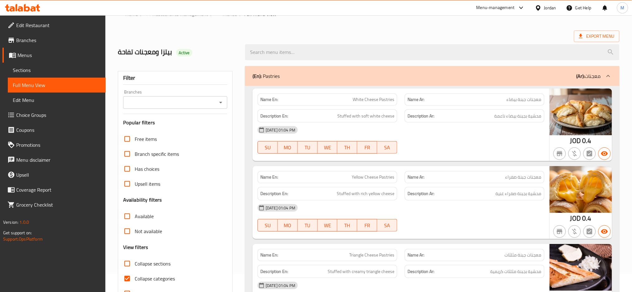
scroll to position [83, 0]
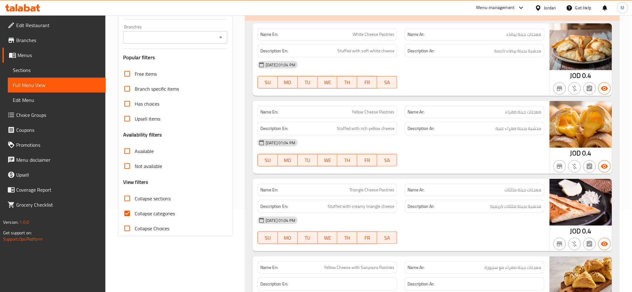
click at [145, 211] on span "Collapse categories" at bounding box center [155, 213] width 40 height 7
click at [135, 211] on input "Collapse categories" at bounding box center [127, 213] width 15 height 15
checkbox input "false"
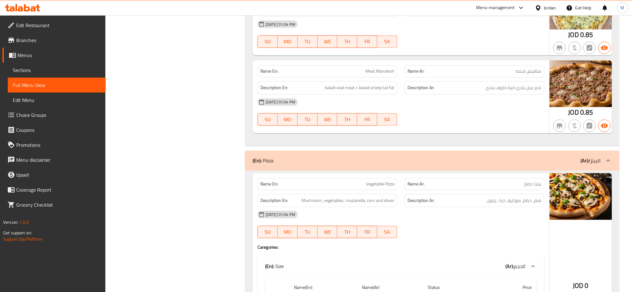
scroll to position [2248, 0]
